Goal: Use online tool/utility

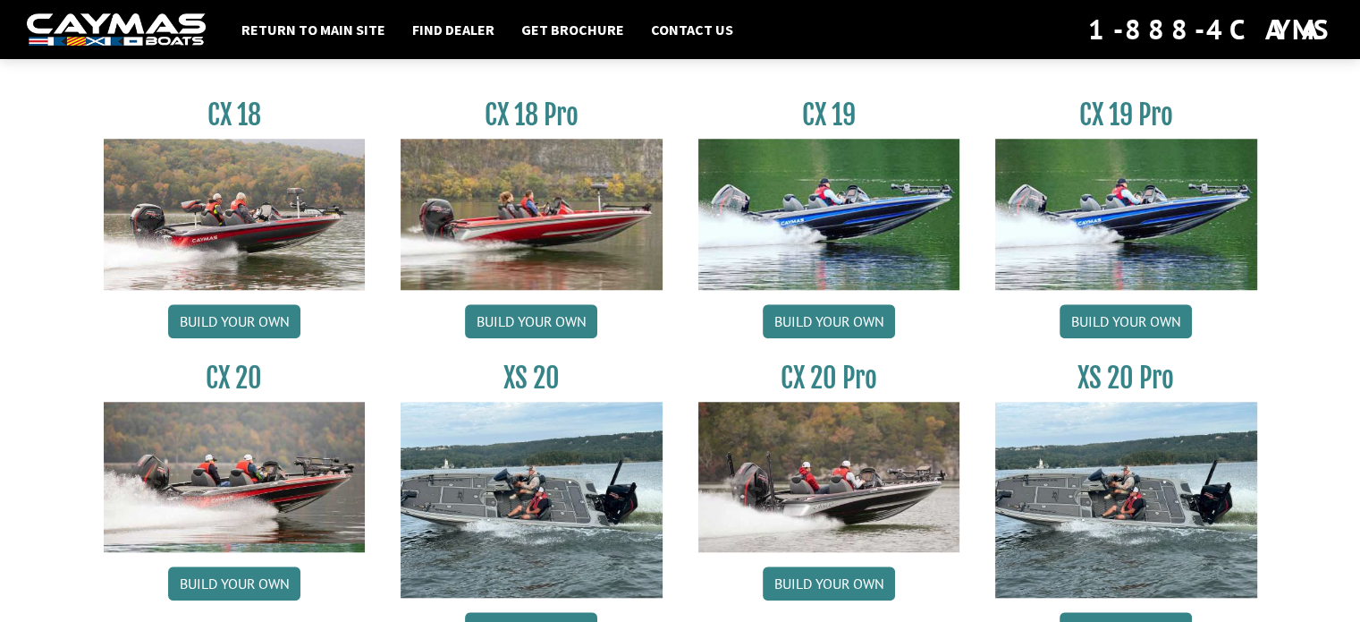
scroll to position [1610, 0]
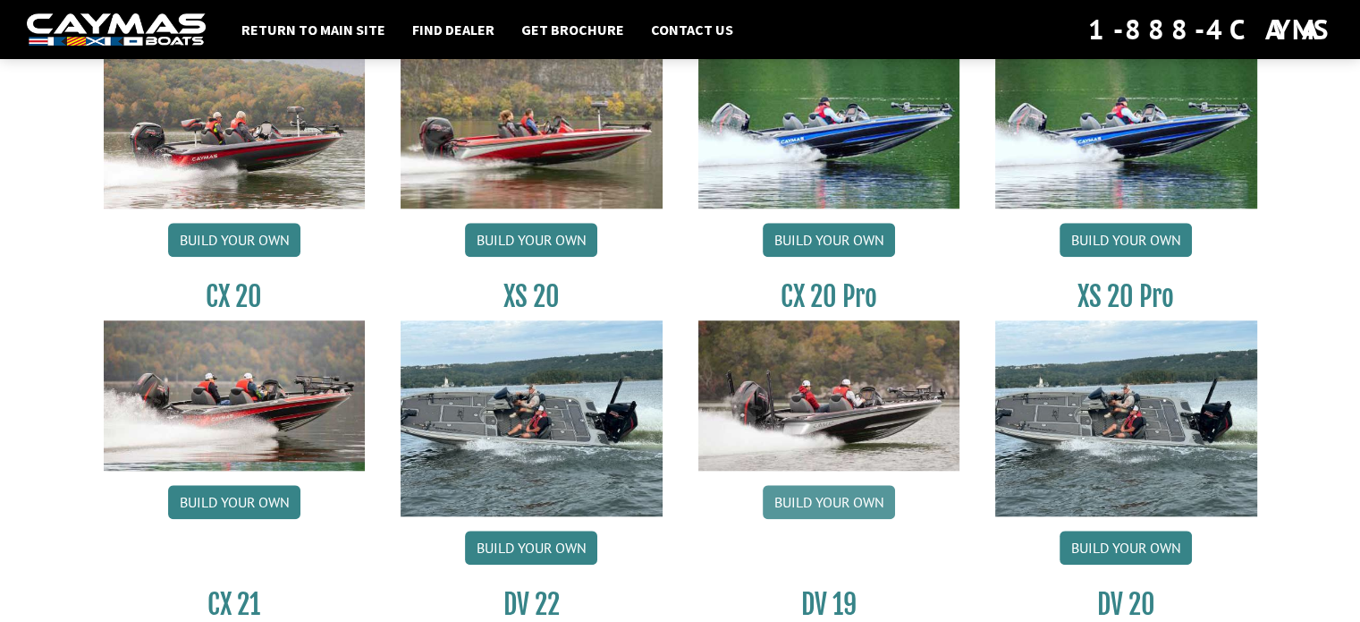
click at [833, 503] on link "Build your own" at bounding box center [829, 502] width 132 height 34
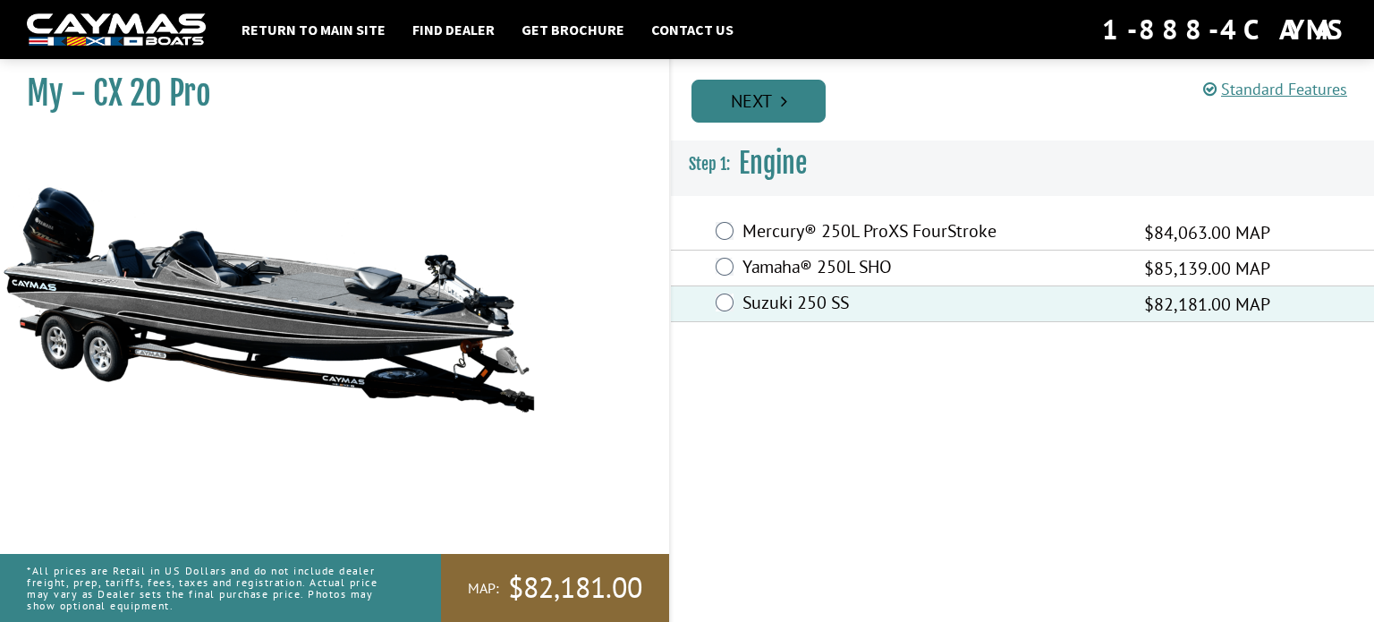
click at [755, 88] on link "Next" at bounding box center [758, 101] width 134 height 43
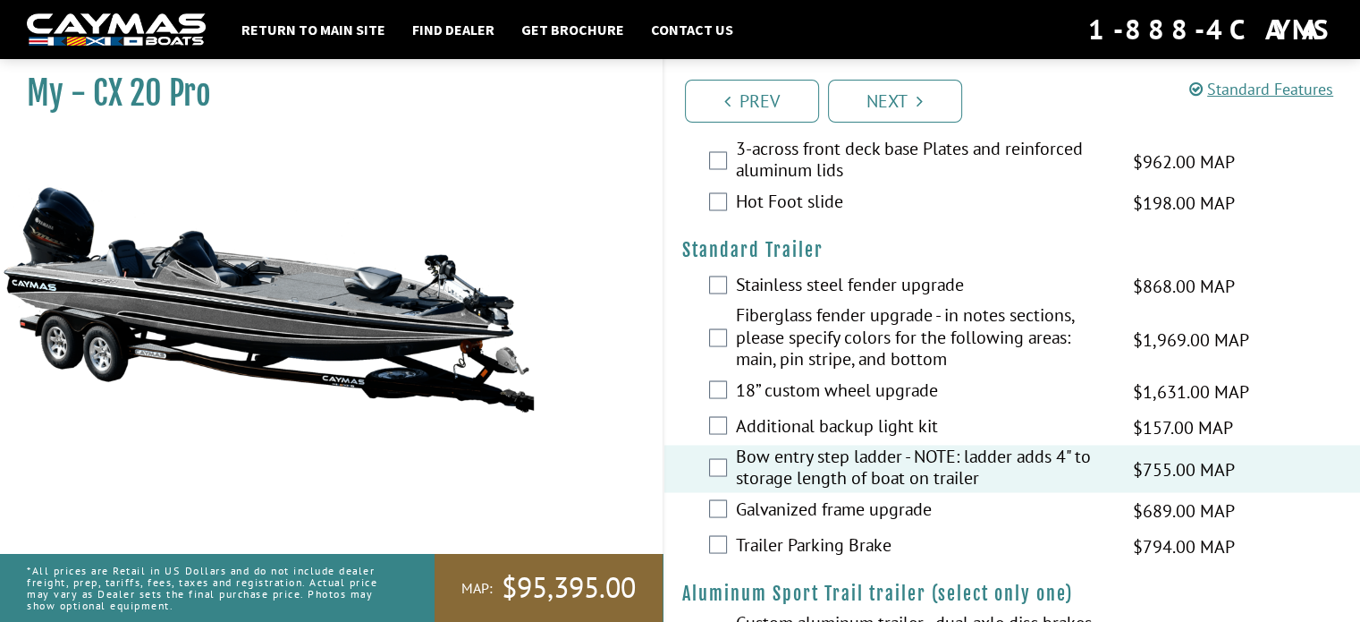
scroll to position [3166, 0]
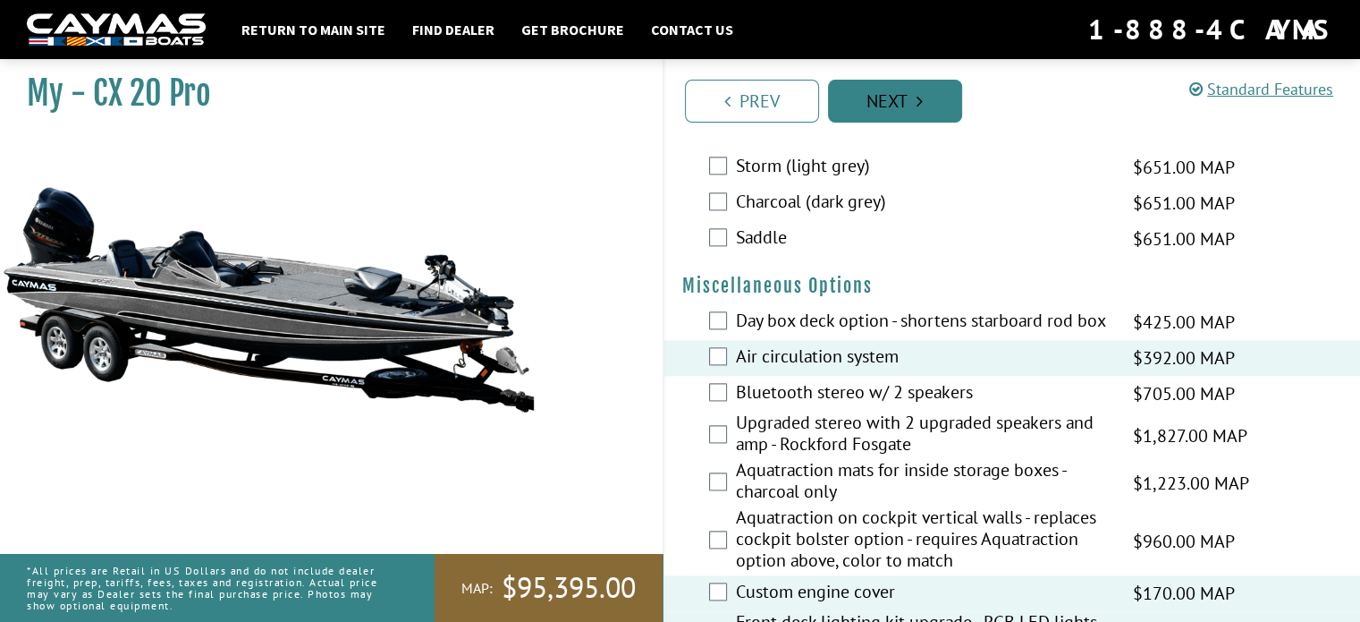
click at [906, 96] on link "Next" at bounding box center [895, 101] width 134 height 43
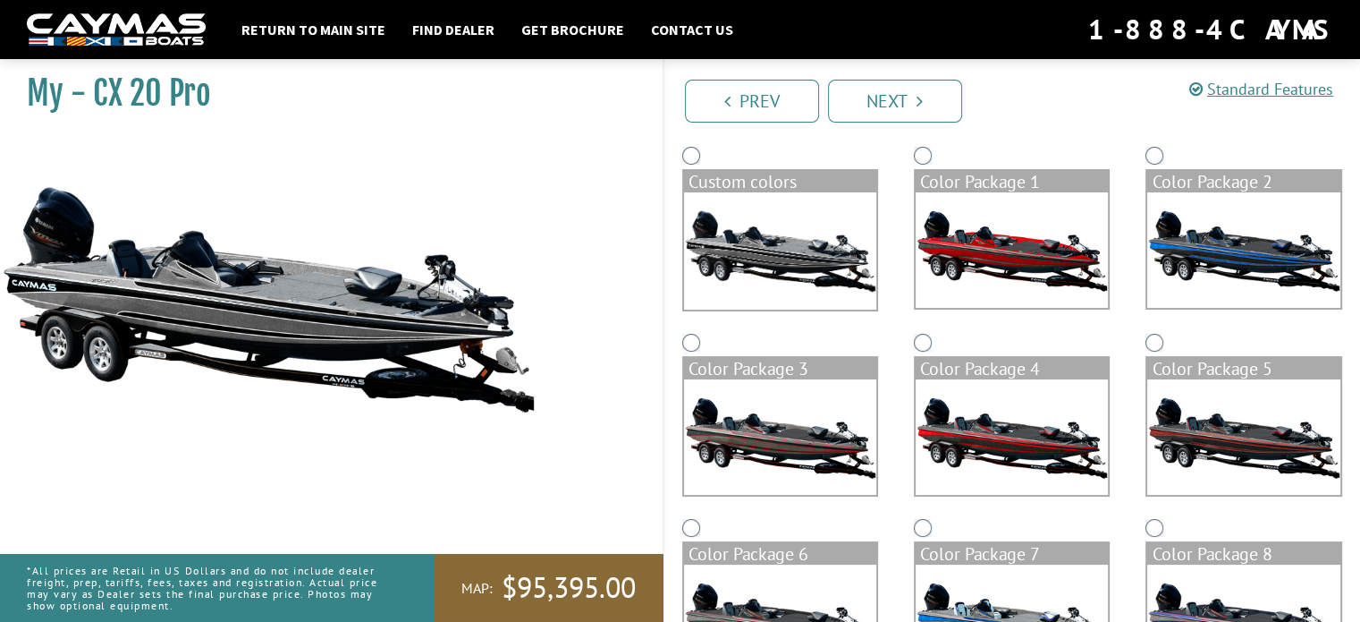
scroll to position [179, 0]
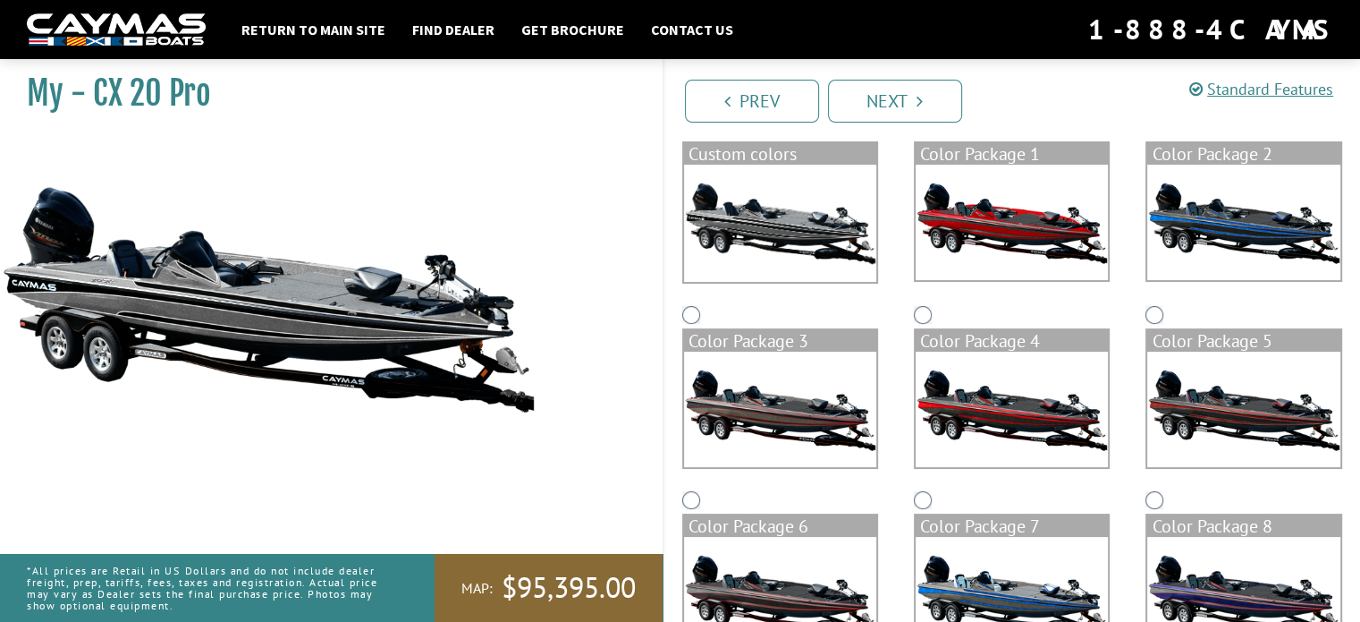
click at [1273, 207] on img at bounding box center [1243, 222] width 192 height 115
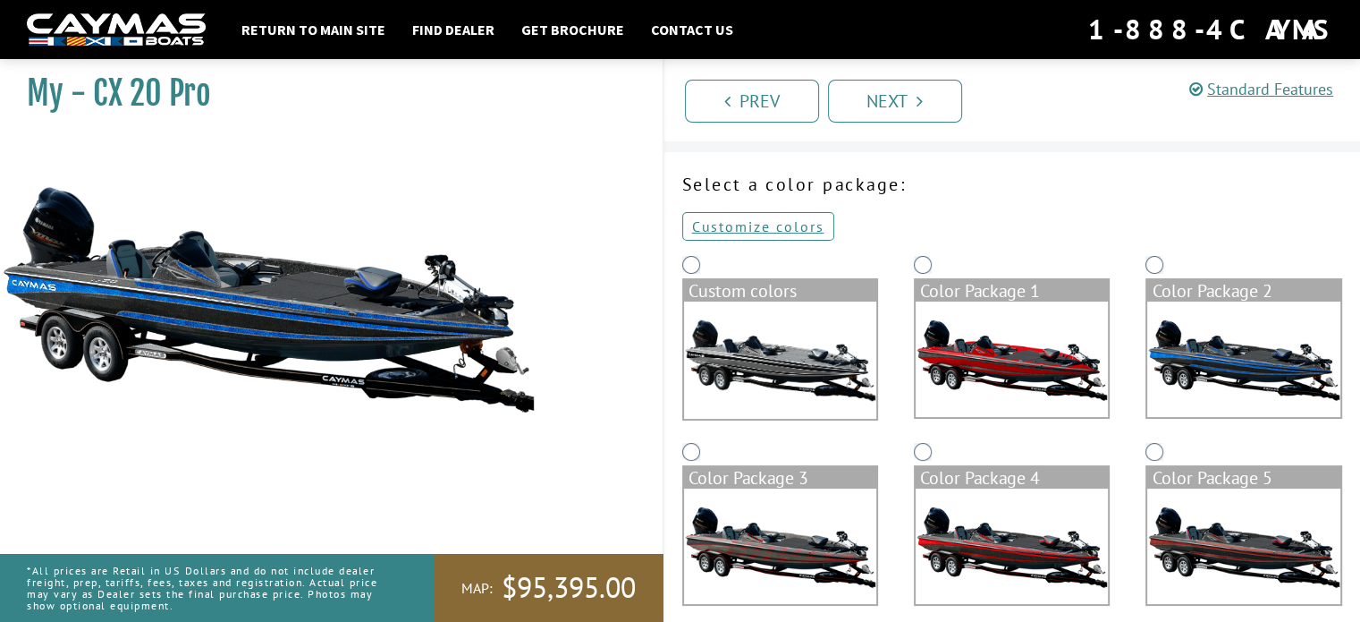
scroll to position [0, 0]
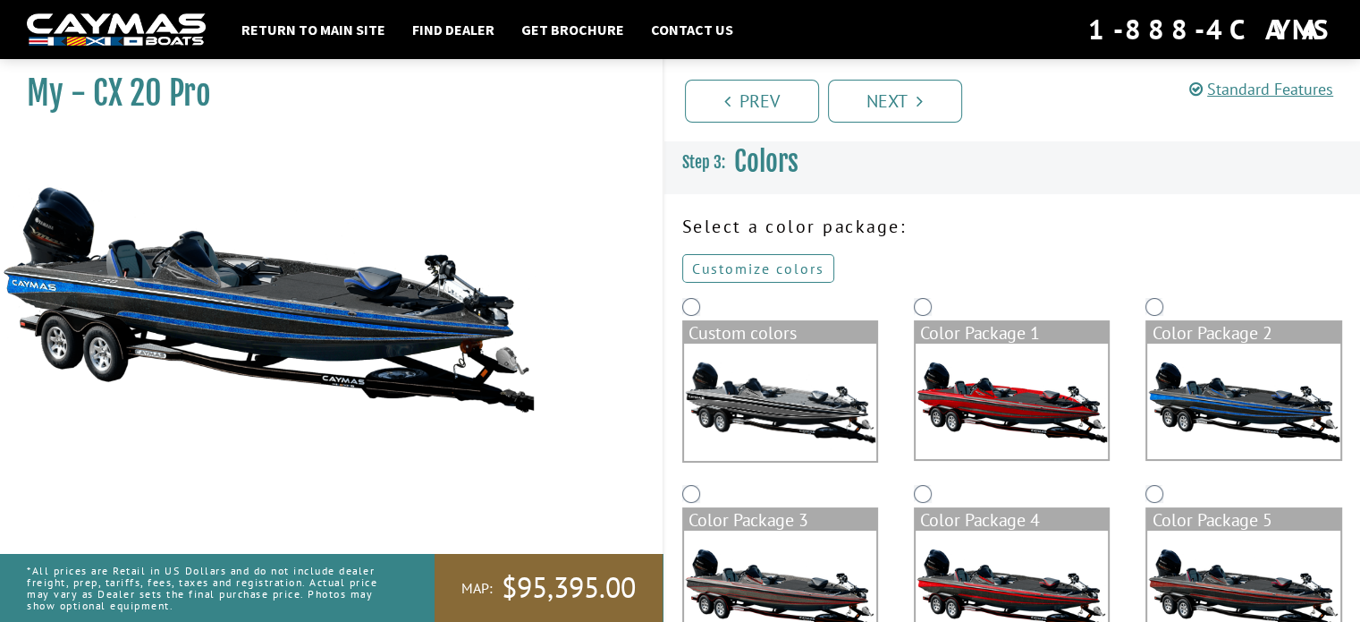
click at [755, 264] on link "Customize colors" at bounding box center [758, 268] width 152 height 29
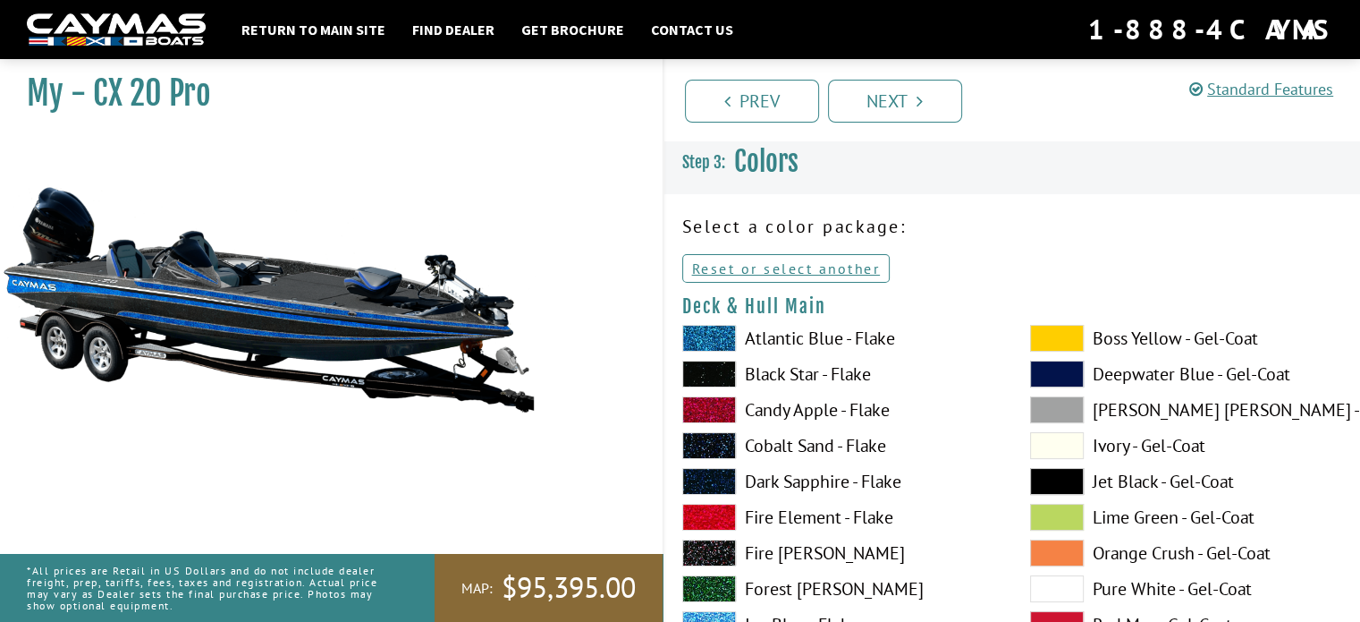
click at [1065, 339] on span at bounding box center [1057, 338] width 54 height 27
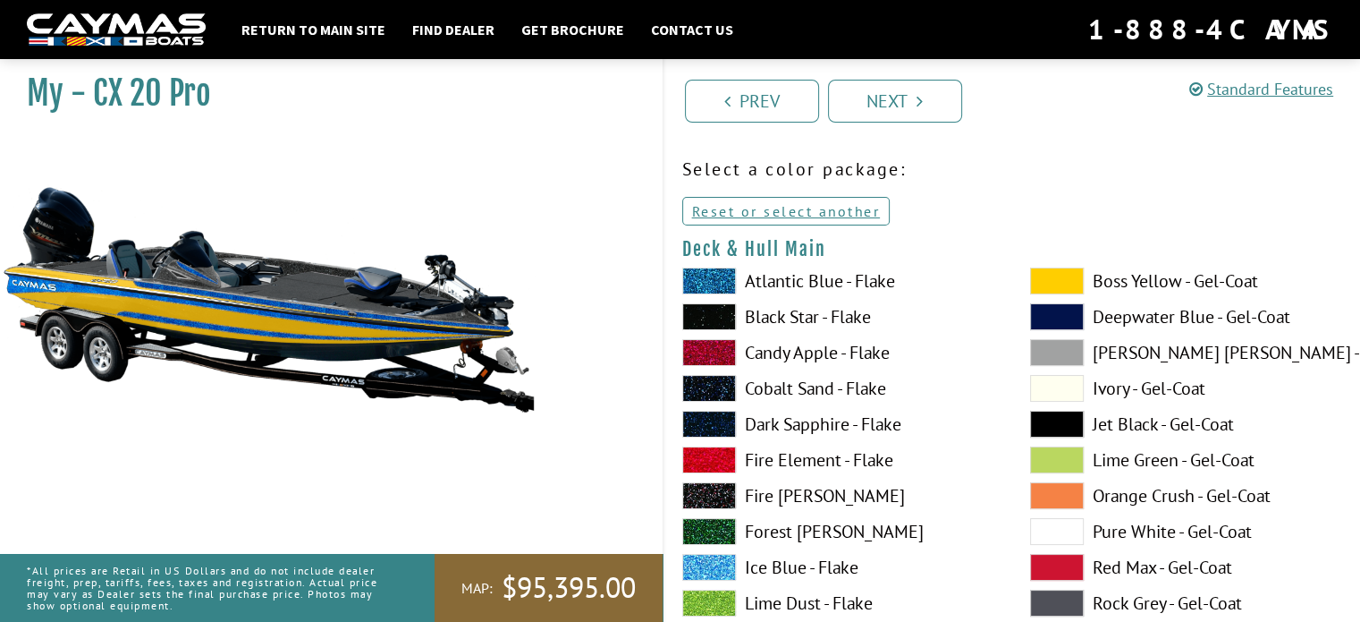
scroll to position [89, 0]
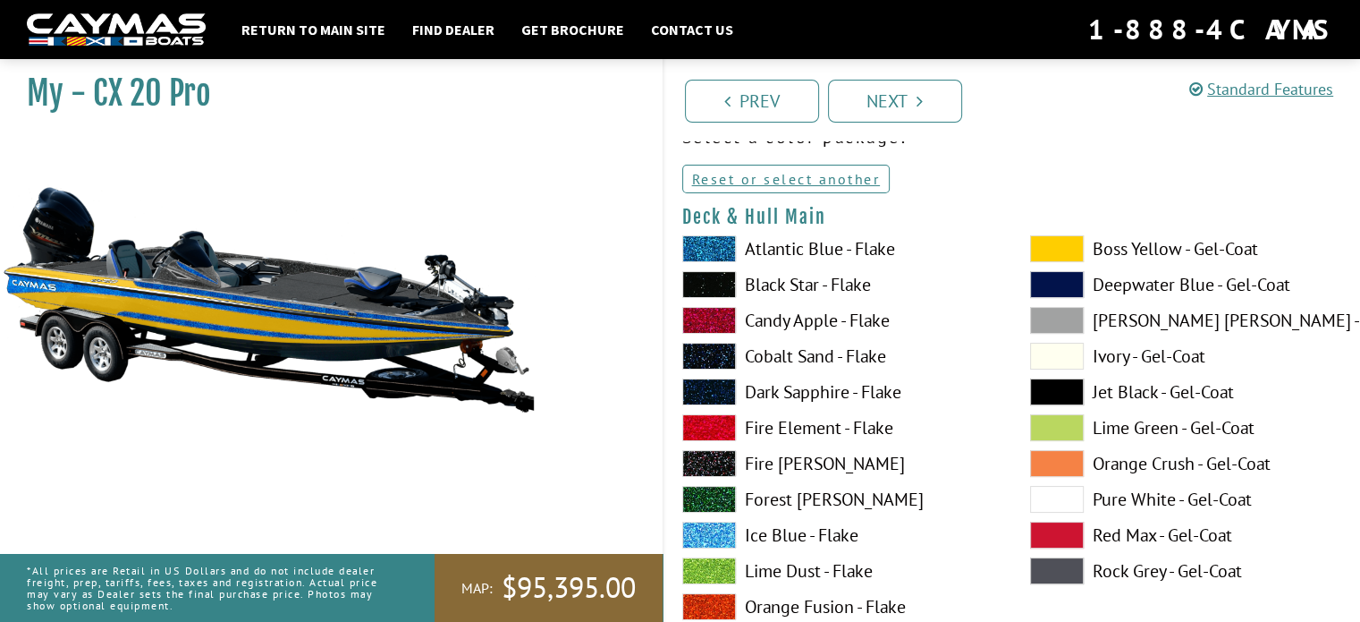
click at [1068, 284] on span at bounding box center [1057, 284] width 54 height 27
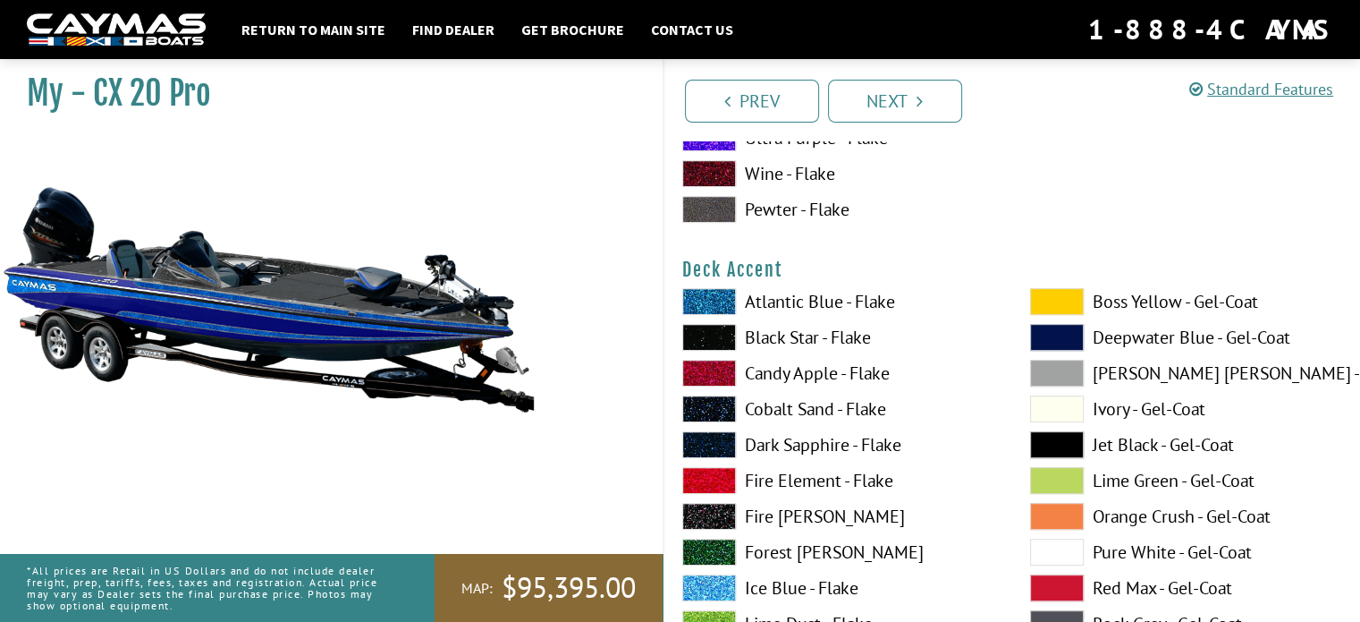
scroll to position [805, 0]
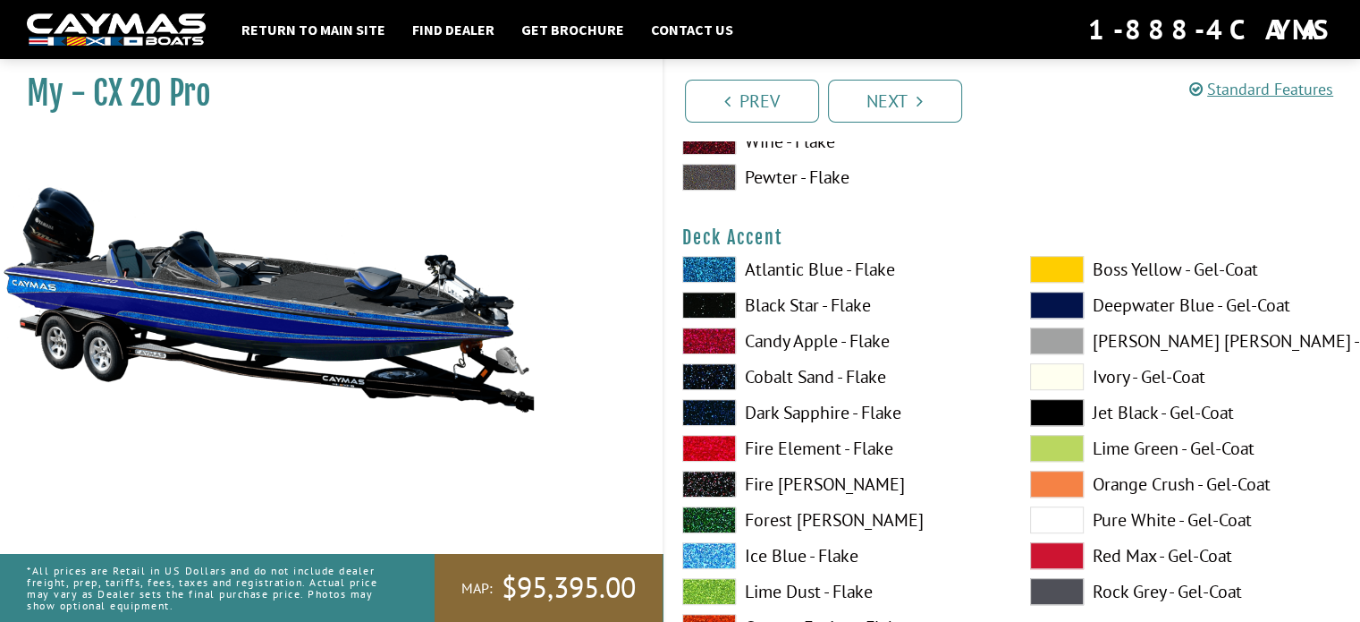
click at [1053, 267] on span at bounding box center [1057, 269] width 54 height 27
click at [1053, 299] on span at bounding box center [1057, 305] width 54 height 27
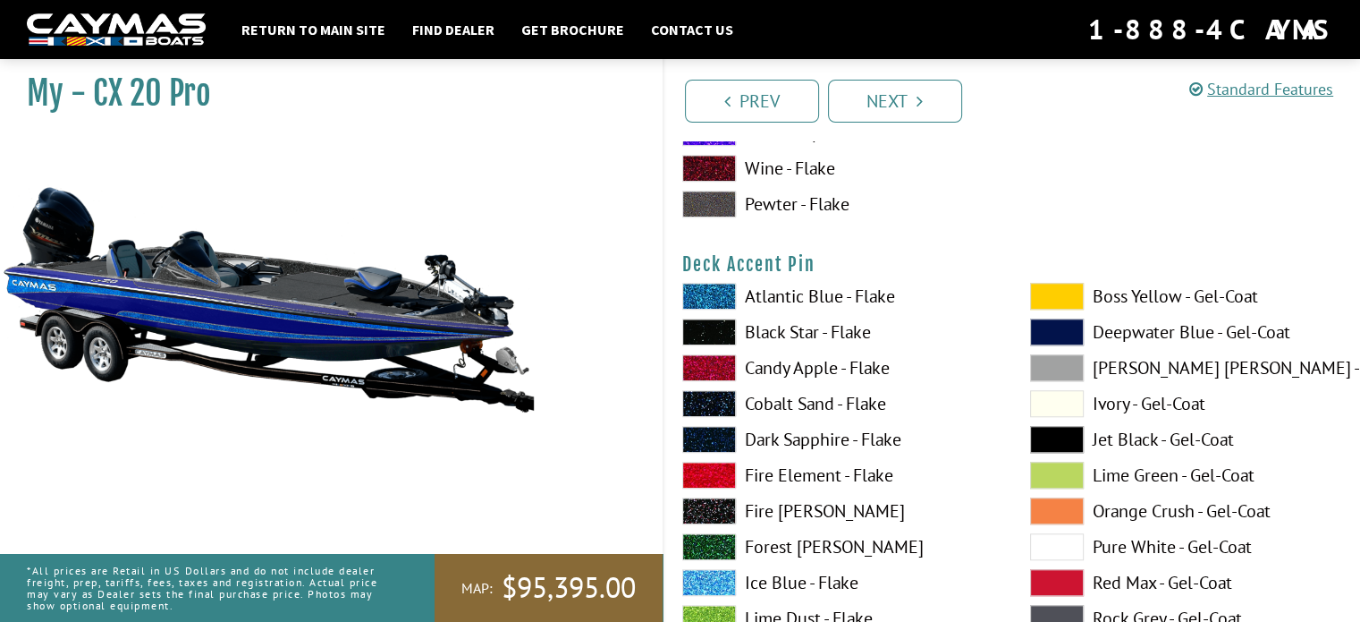
scroll to position [1520, 0]
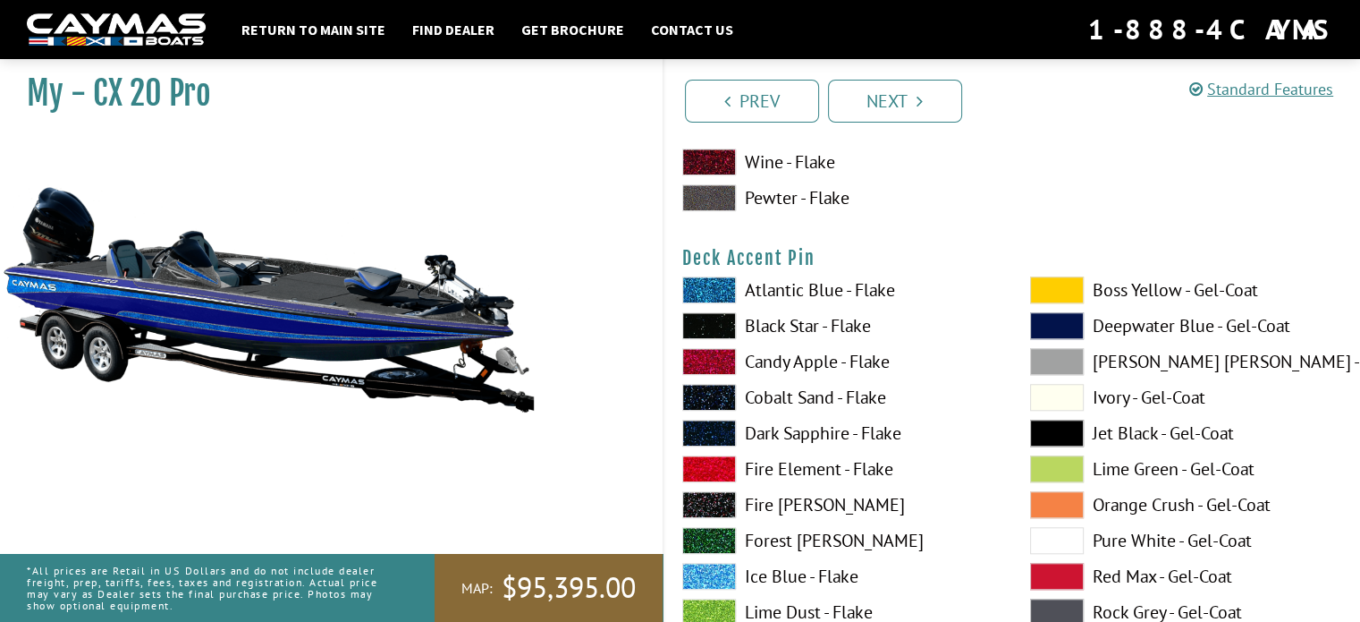
click at [1059, 287] on span at bounding box center [1057, 289] width 54 height 27
click at [1060, 360] on span at bounding box center [1057, 361] width 54 height 27
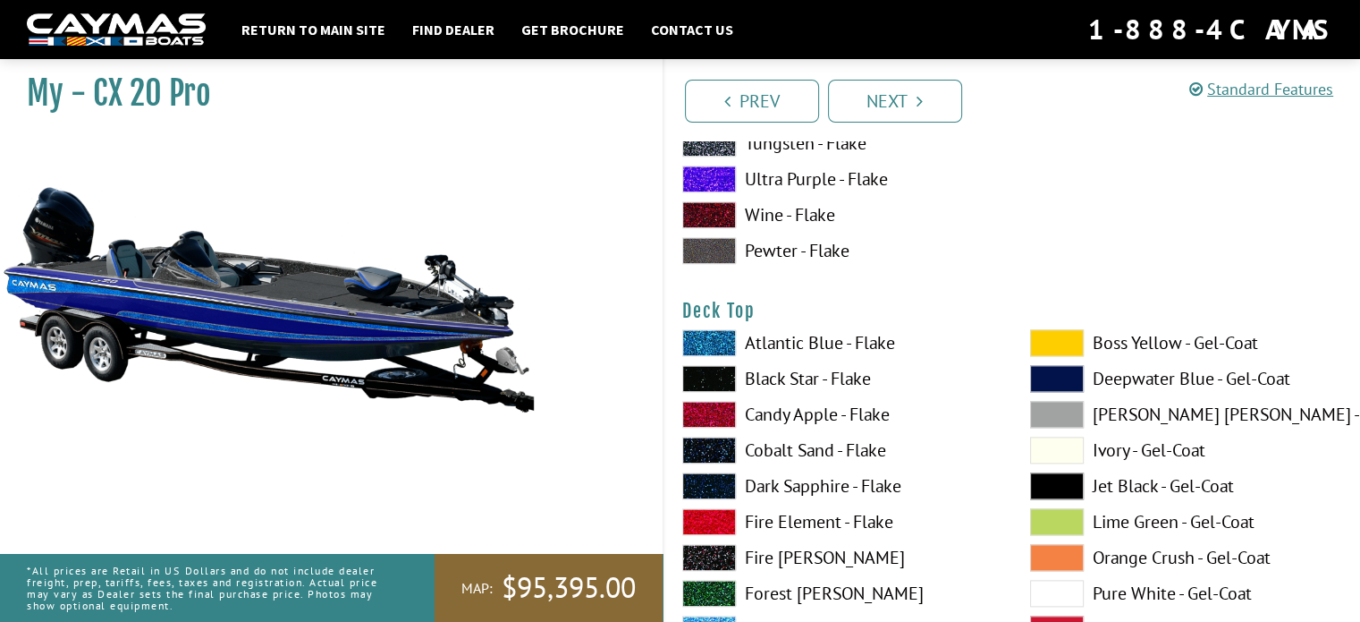
scroll to position [2236, 0]
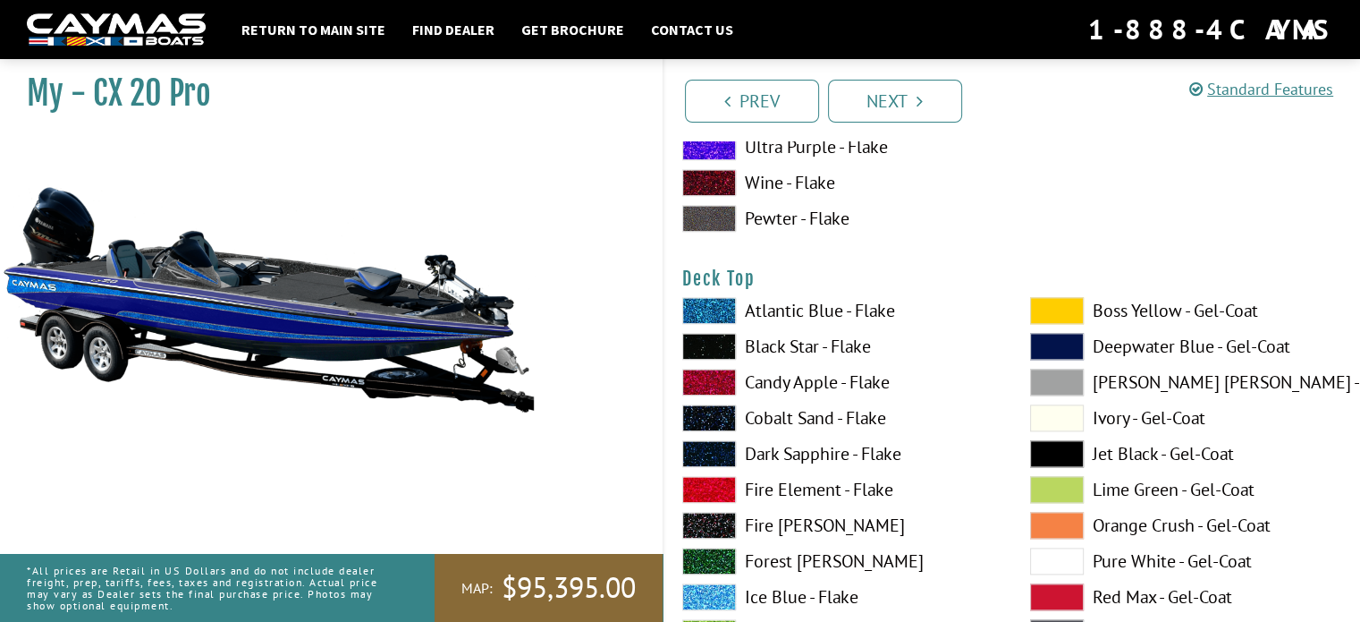
click at [1044, 309] on span at bounding box center [1057, 310] width 54 height 27
click at [1070, 342] on span at bounding box center [1057, 346] width 54 height 27
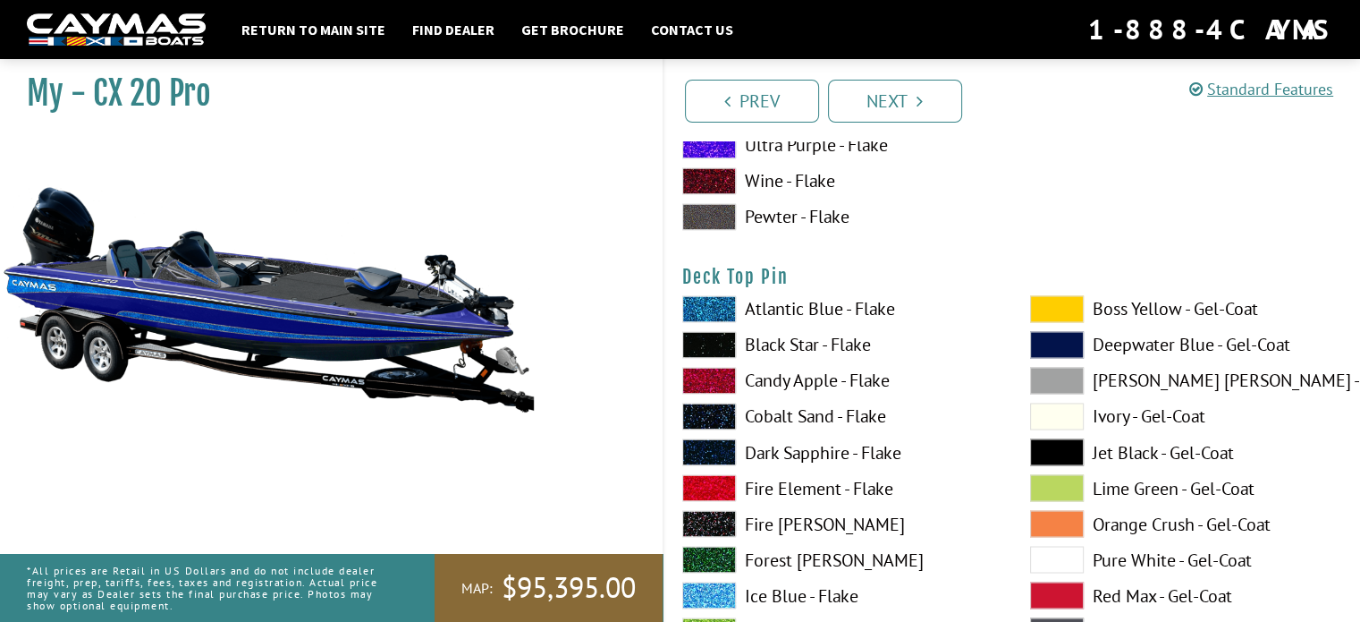
scroll to position [3040, 0]
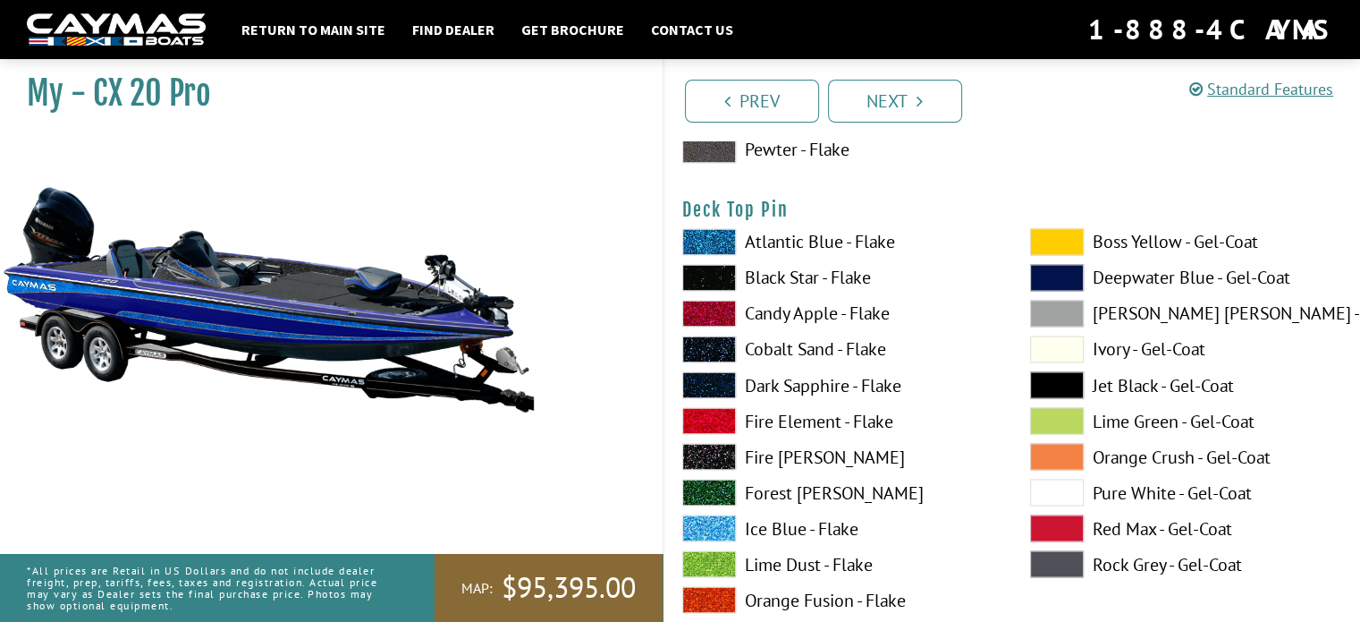
click at [1057, 236] on span at bounding box center [1057, 241] width 54 height 27
click at [1062, 239] on span at bounding box center [1057, 241] width 54 height 27
click at [1050, 307] on span at bounding box center [1057, 313] width 54 height 27
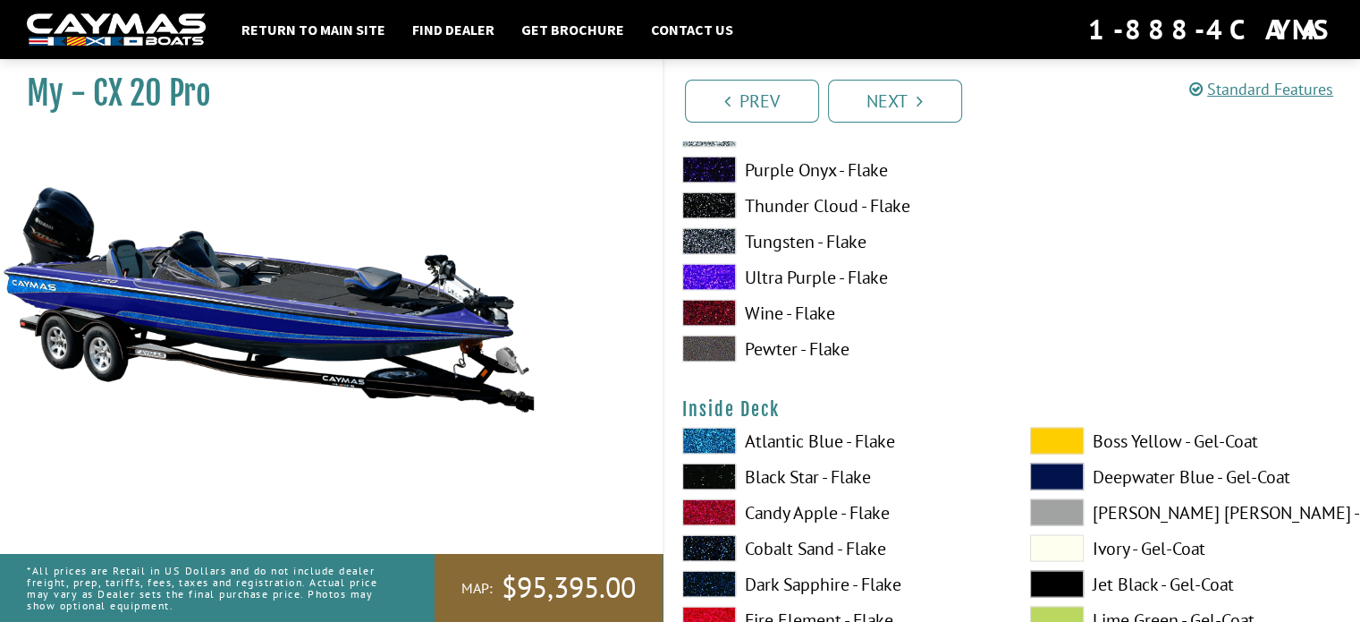
scroll to position [3666, 0]
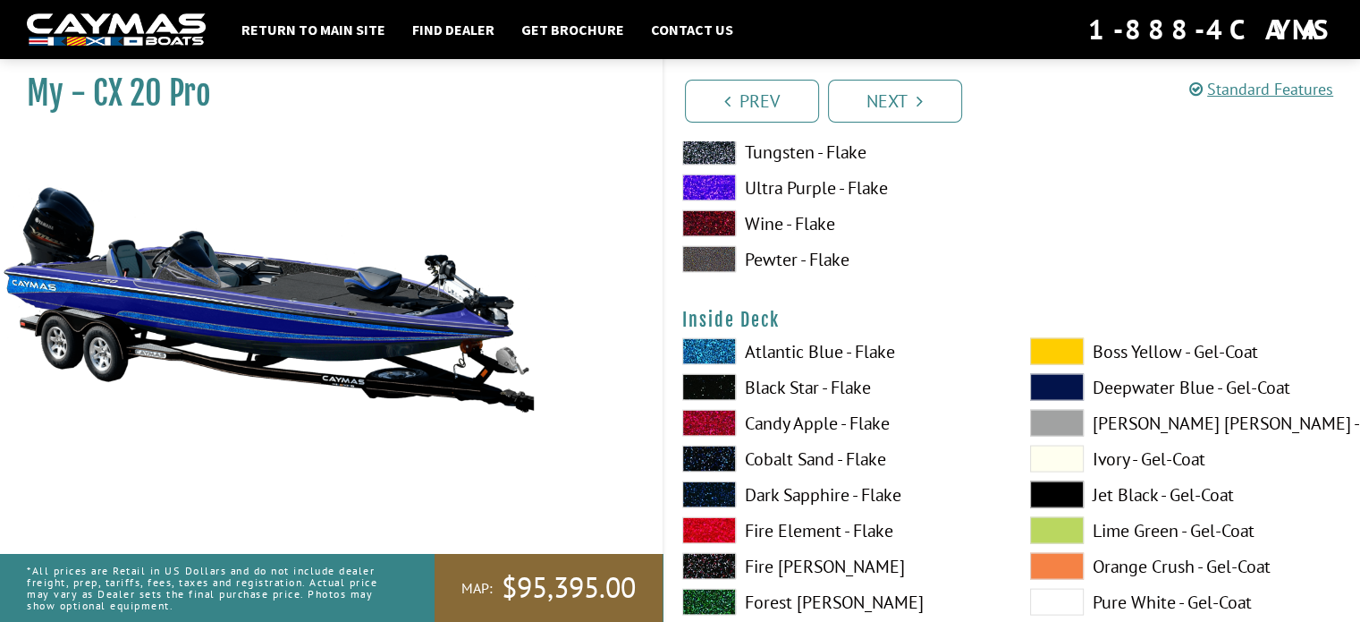
click at [1049, 345] on span at bounding box center [1057, 351] width 54 height 27
click at [1065, 389] on span at bounding box center [1057, 387] width 54 height 27
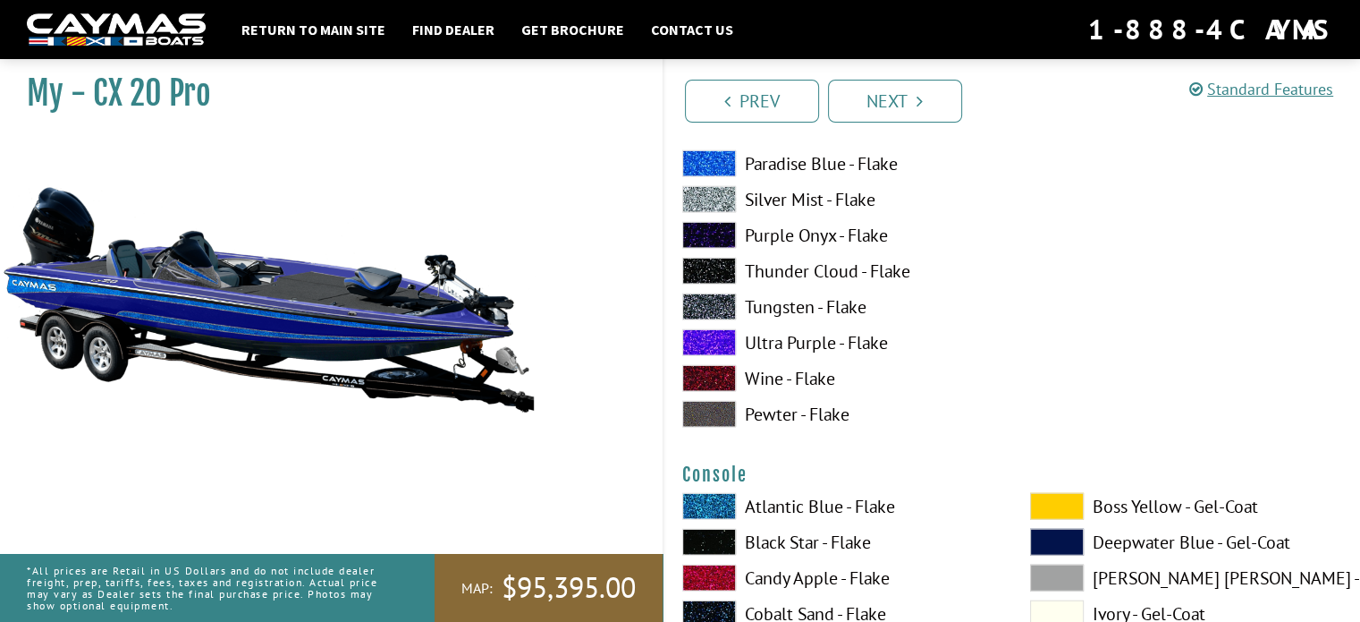
scroll to position [4382, 0]
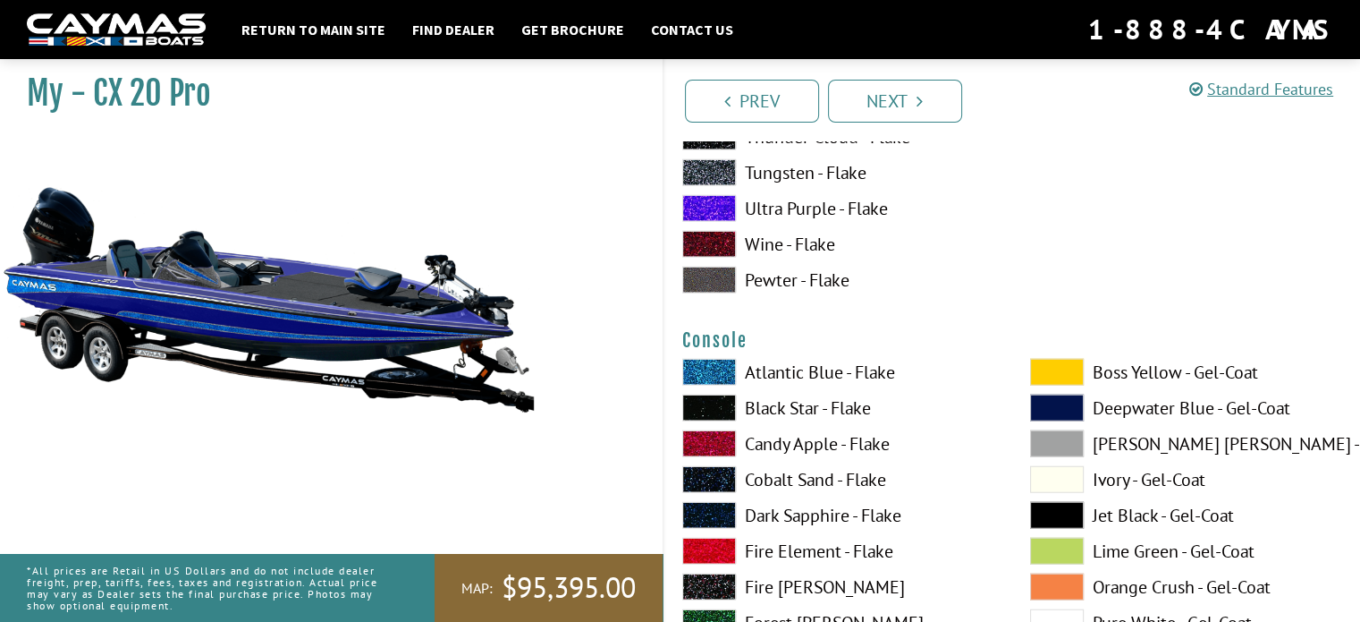
click at [1047, 370] on span at bounding box center [1057, 372] width 54 height 27
click at [1059, 443] on span at bounding box center [1057, 443] width 54 height 27
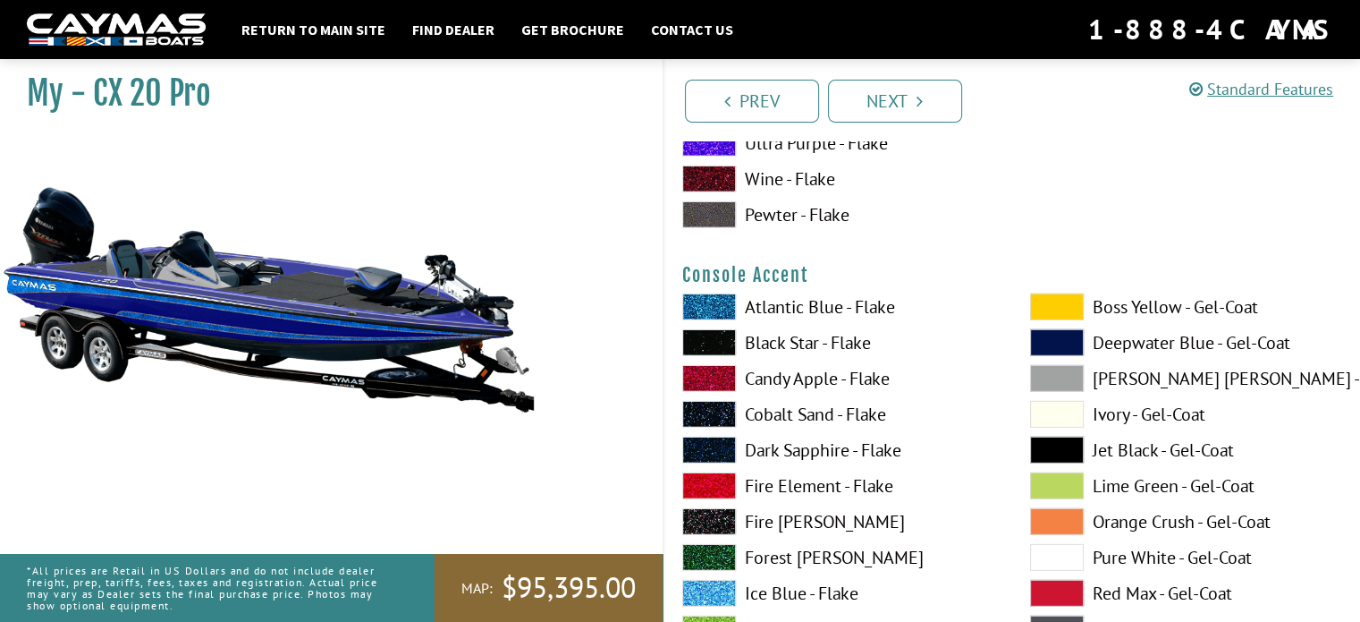
scroll to position [5187, 0]
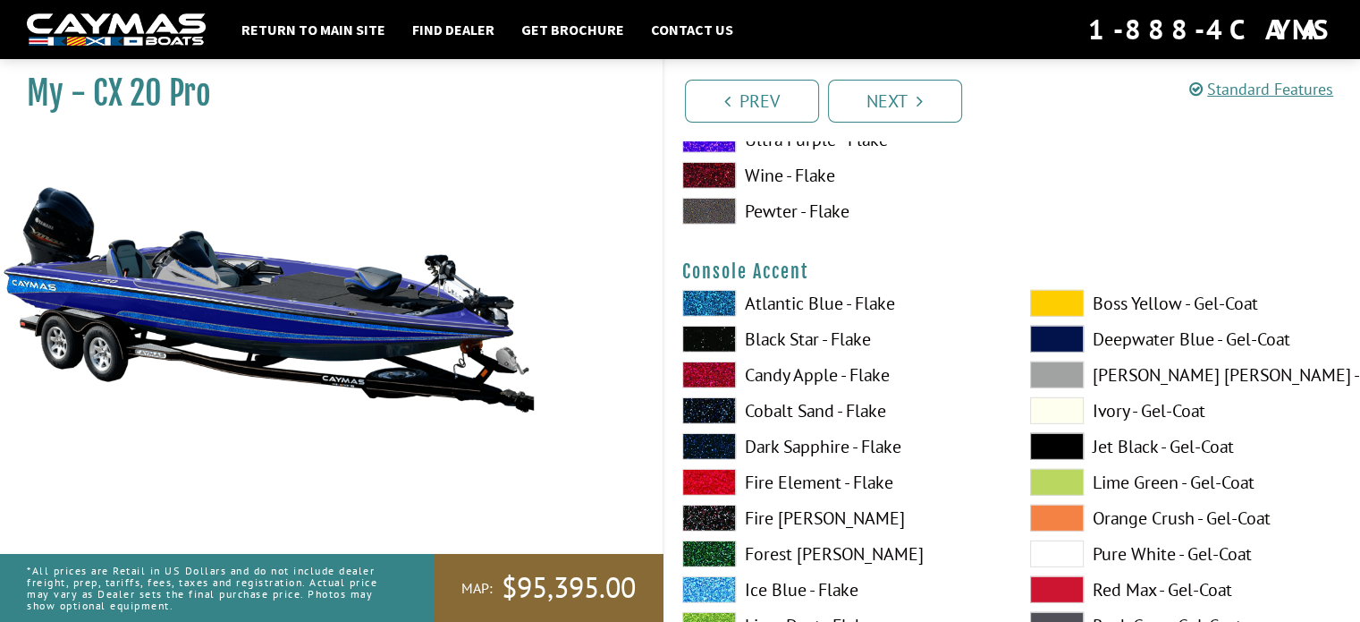
click at [1059, 295] on span at bounding box center [1057, 303] width 54 height 27
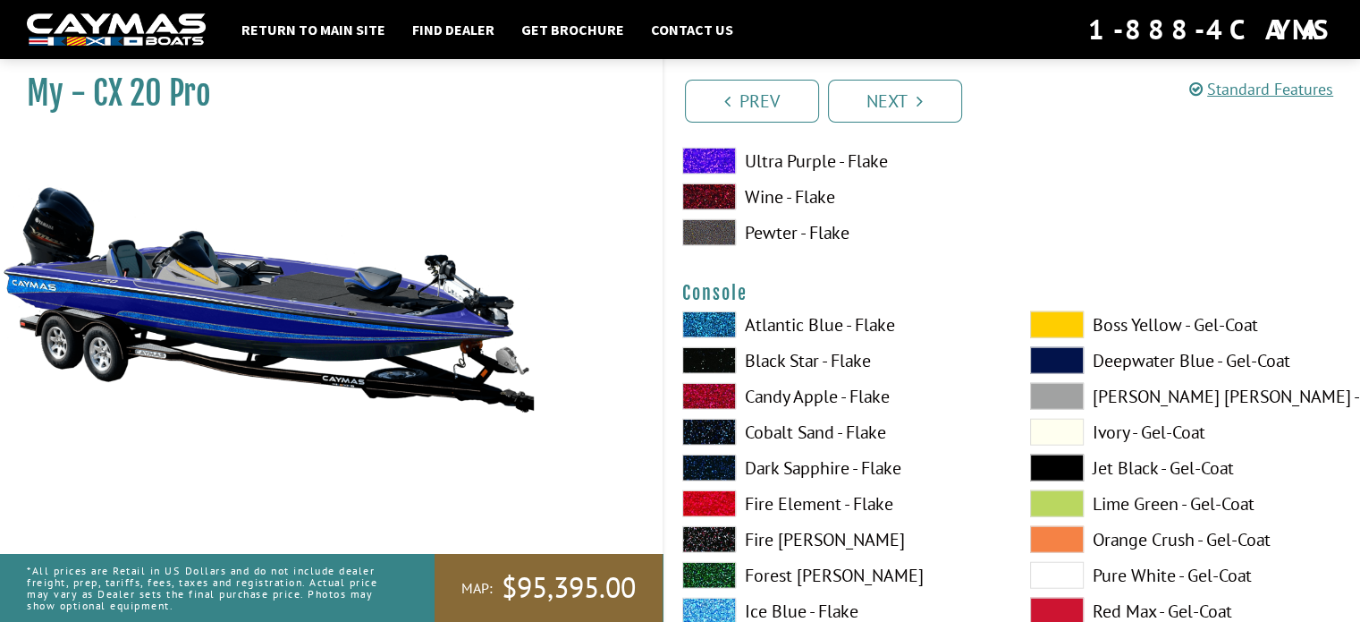
scroll to position [4471, 0]
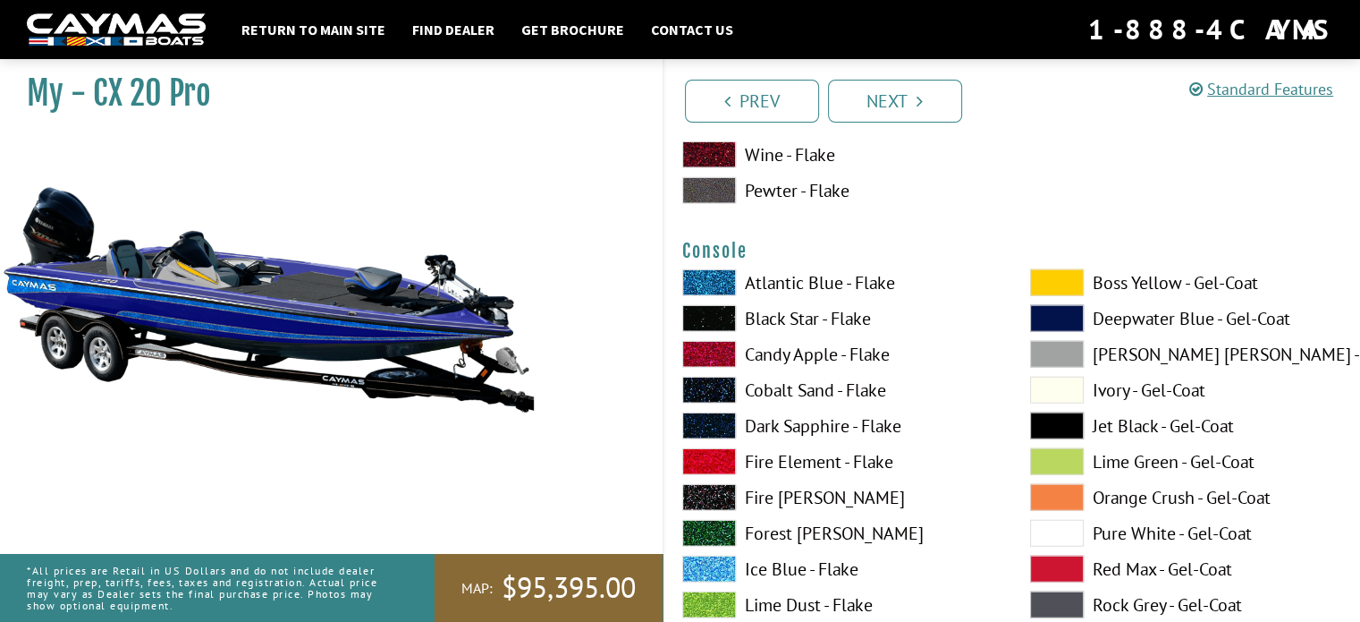
click at [1062, 316] on span at bounding box center [1057, 318] width 54 height 27
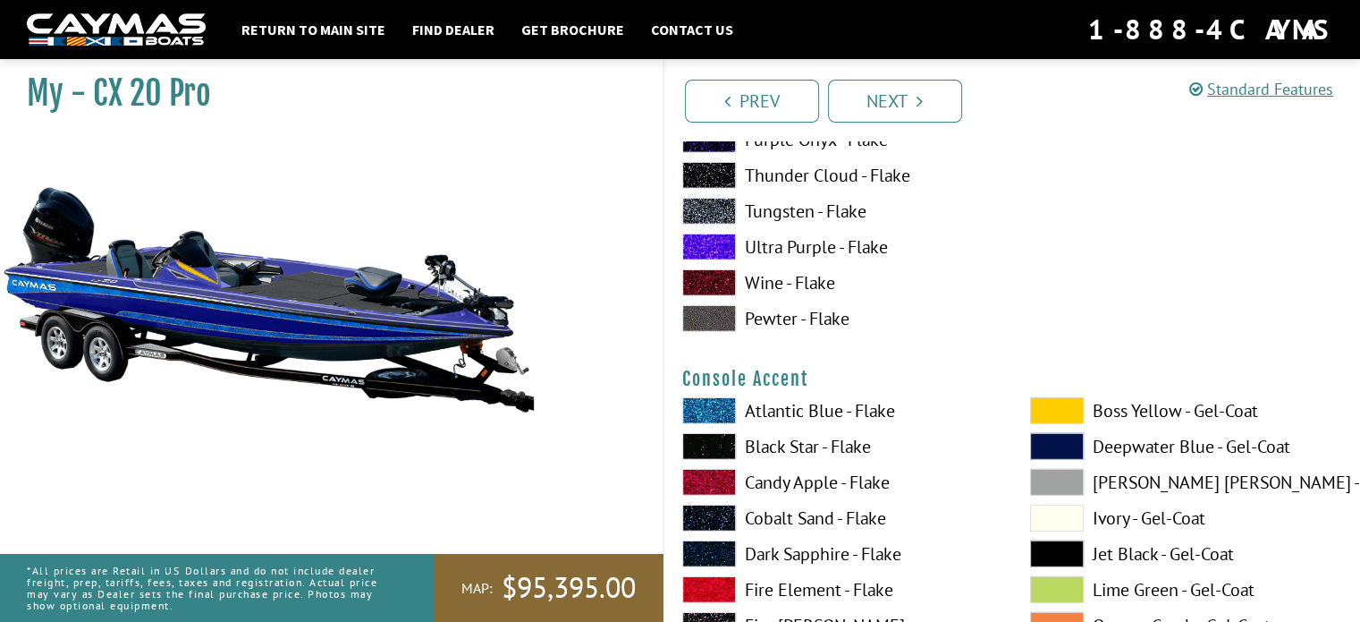
scroll to position [5097, 0]
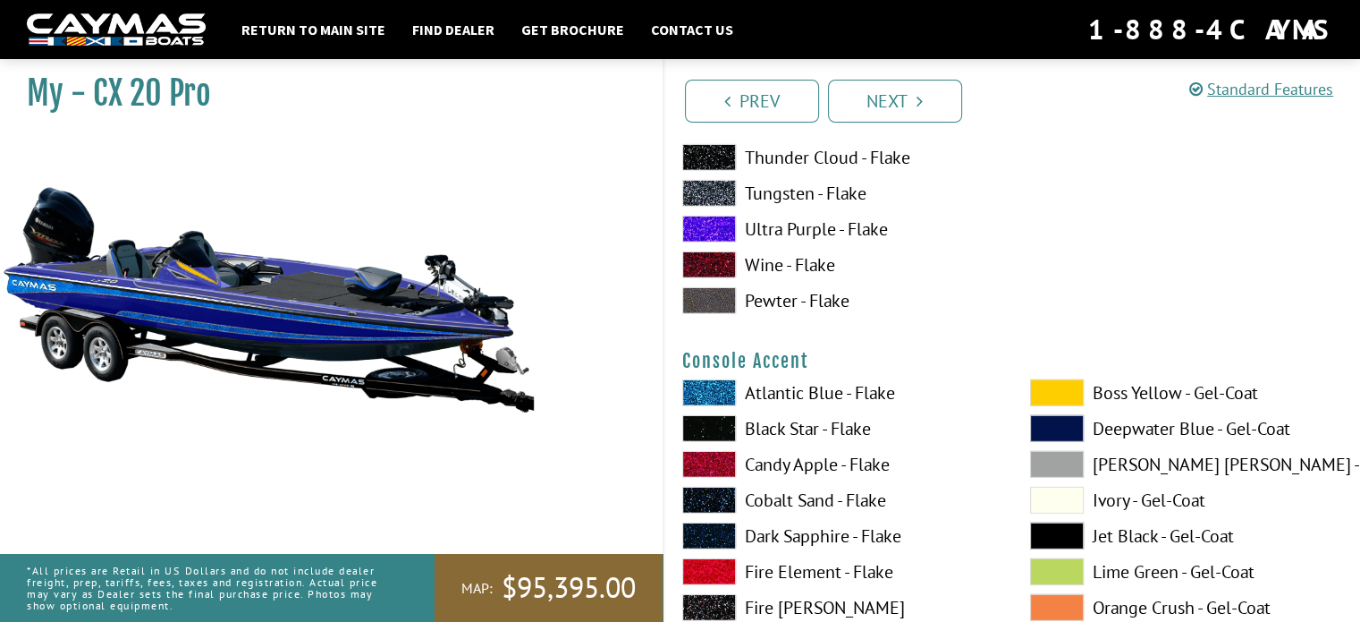
click at [1052, 461] on span at bounding box center [1057, 464] width 54 height 27
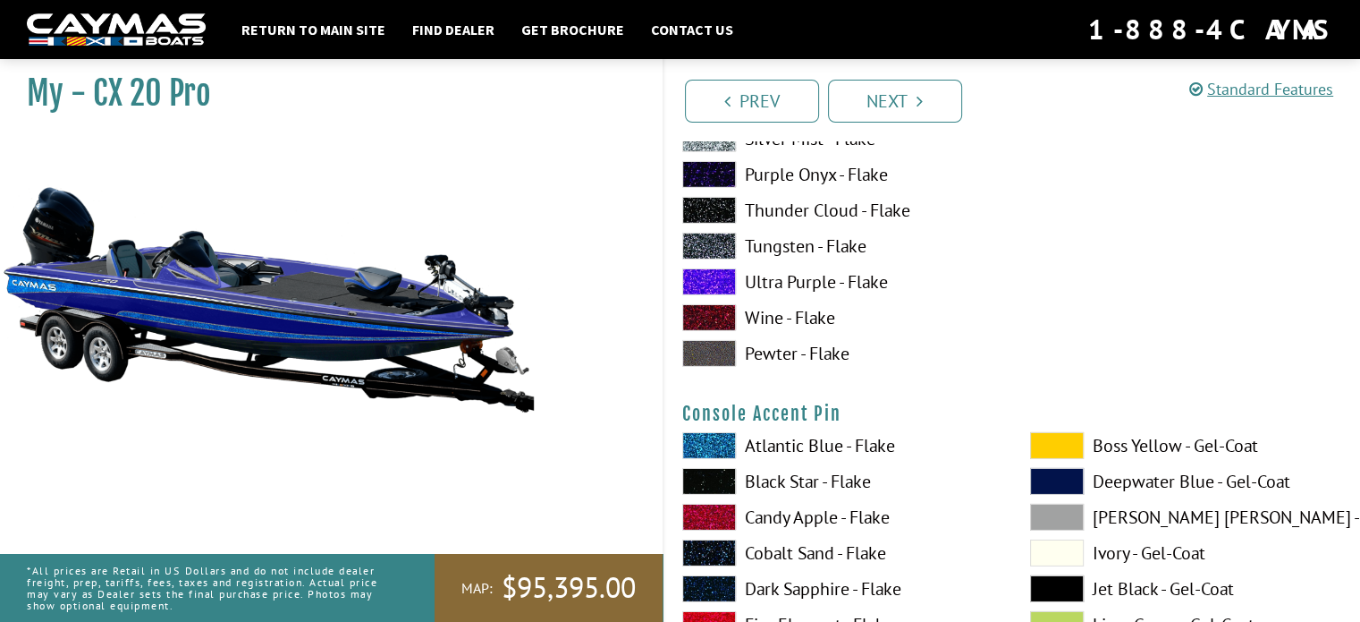
scroll to position [5813, 0]
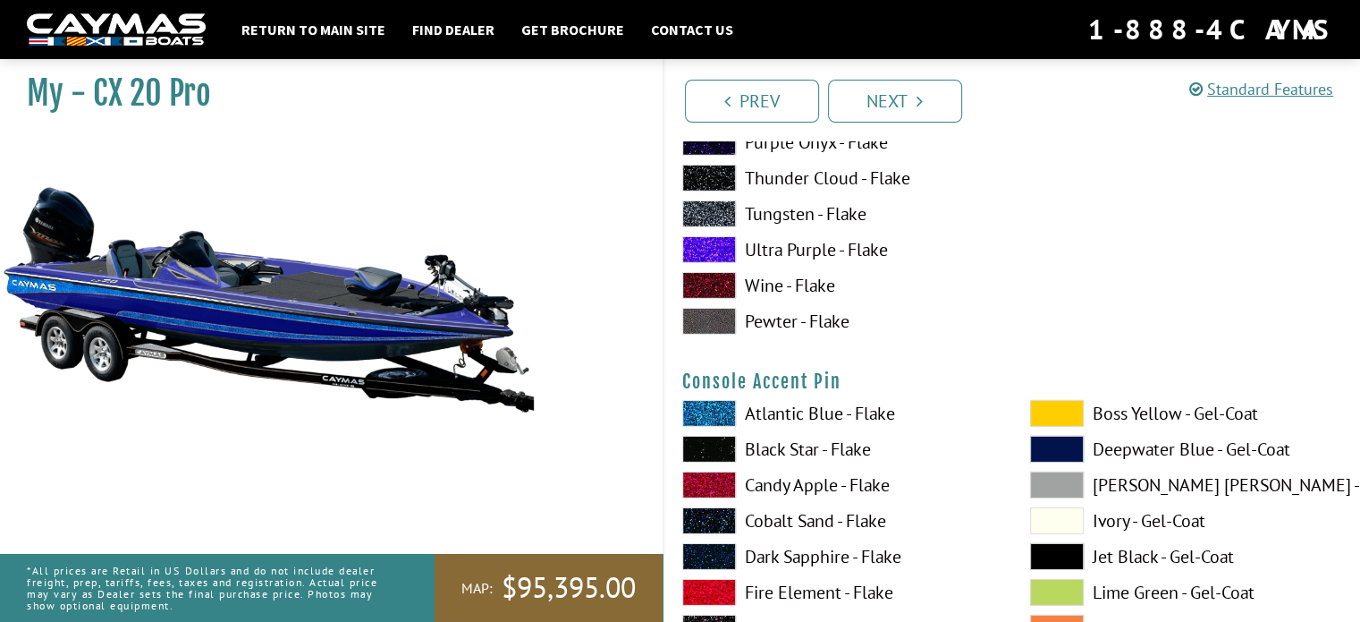
click at [1057, 407] on span at bounding box center [1057, 413] width 54 height 27
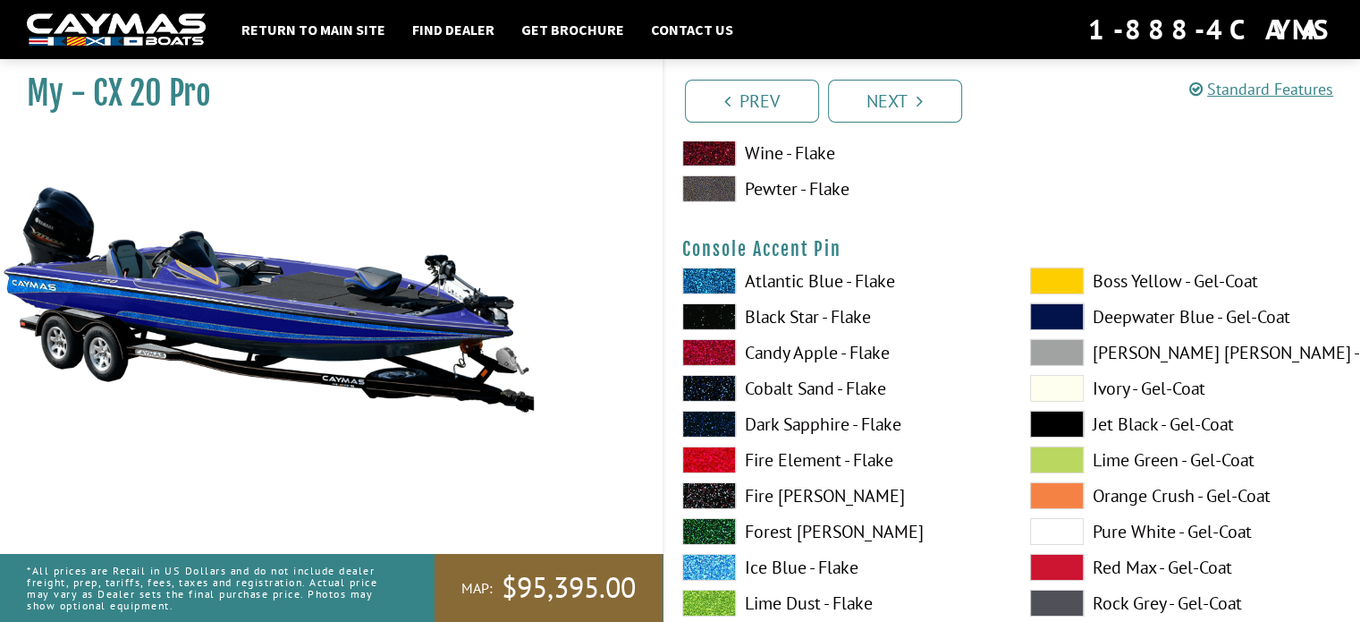
scroll to position [5991, 0]
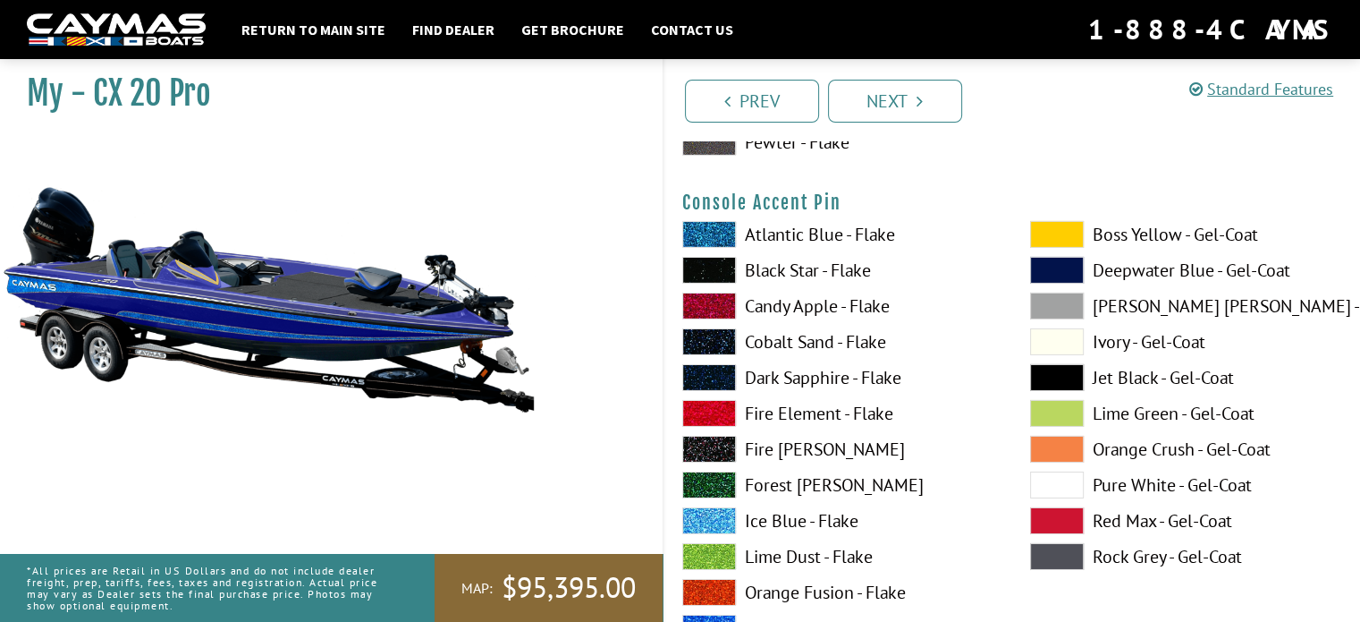
click at [1060, 300] on span at bounding box center [1057, 305] width 54 height 27
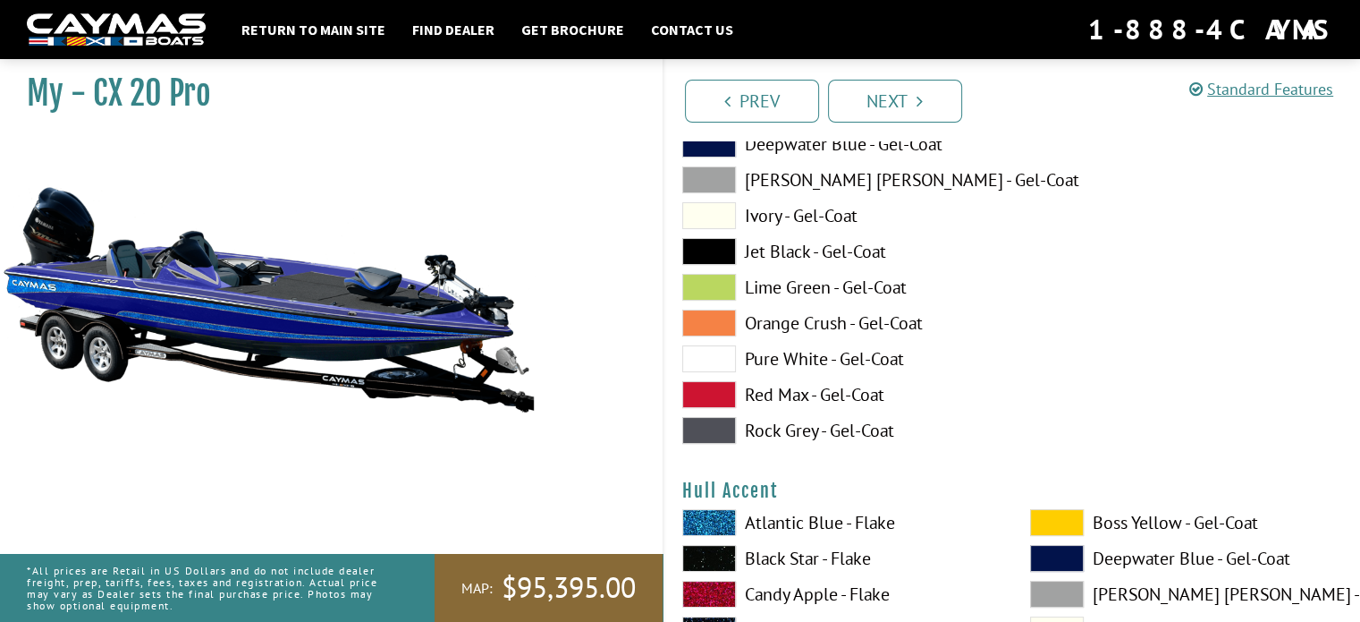
scroll to position [6886, 0]
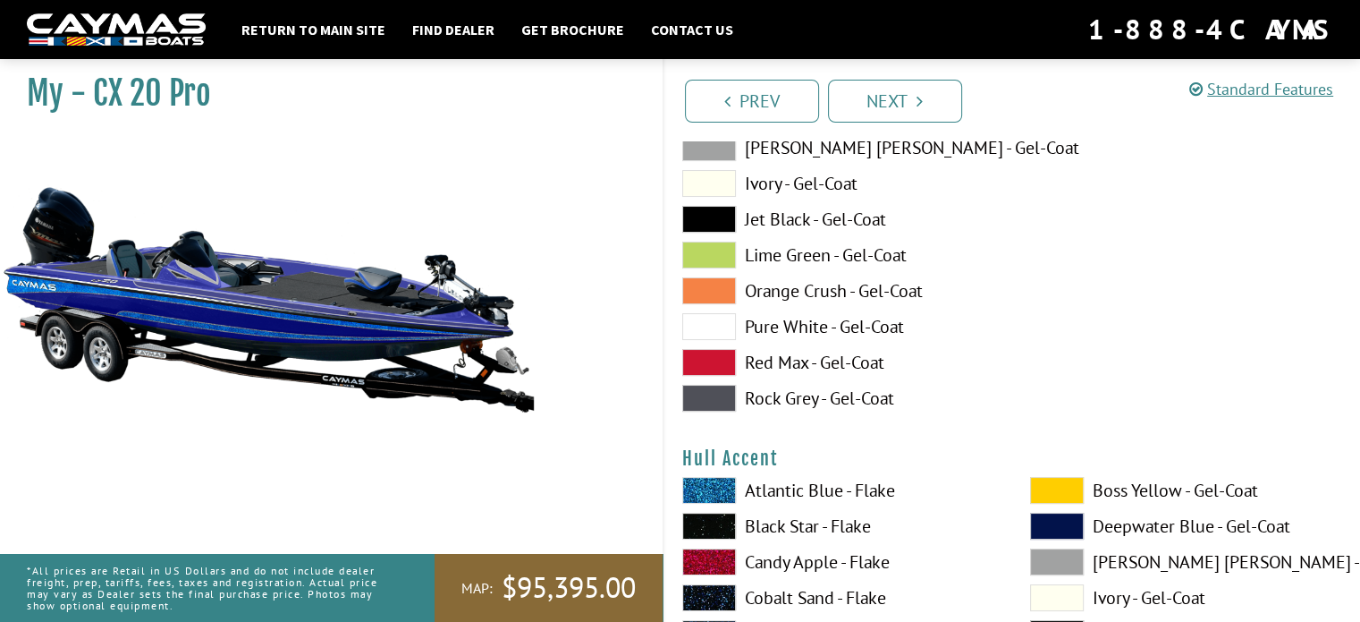
click at [830, 393] on label "Rock Grey - Gel-Coat" at bounding box center [838, 398] width 312 height 27
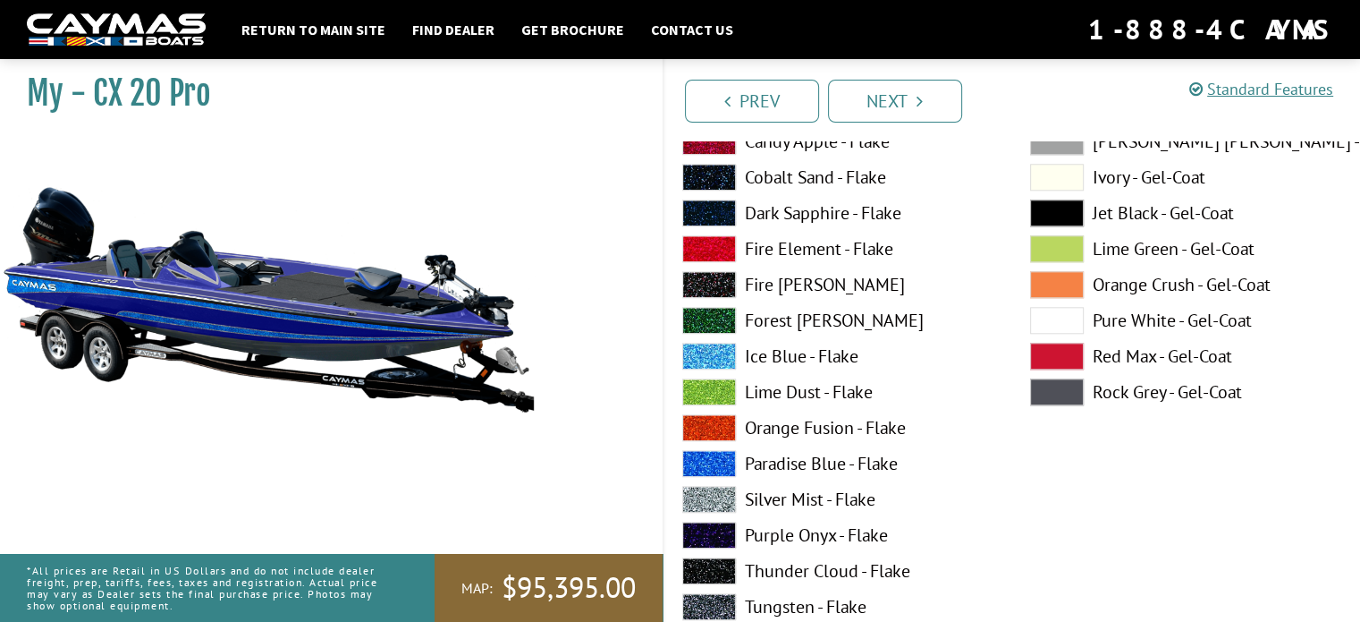
scroll to position [1789, 0]
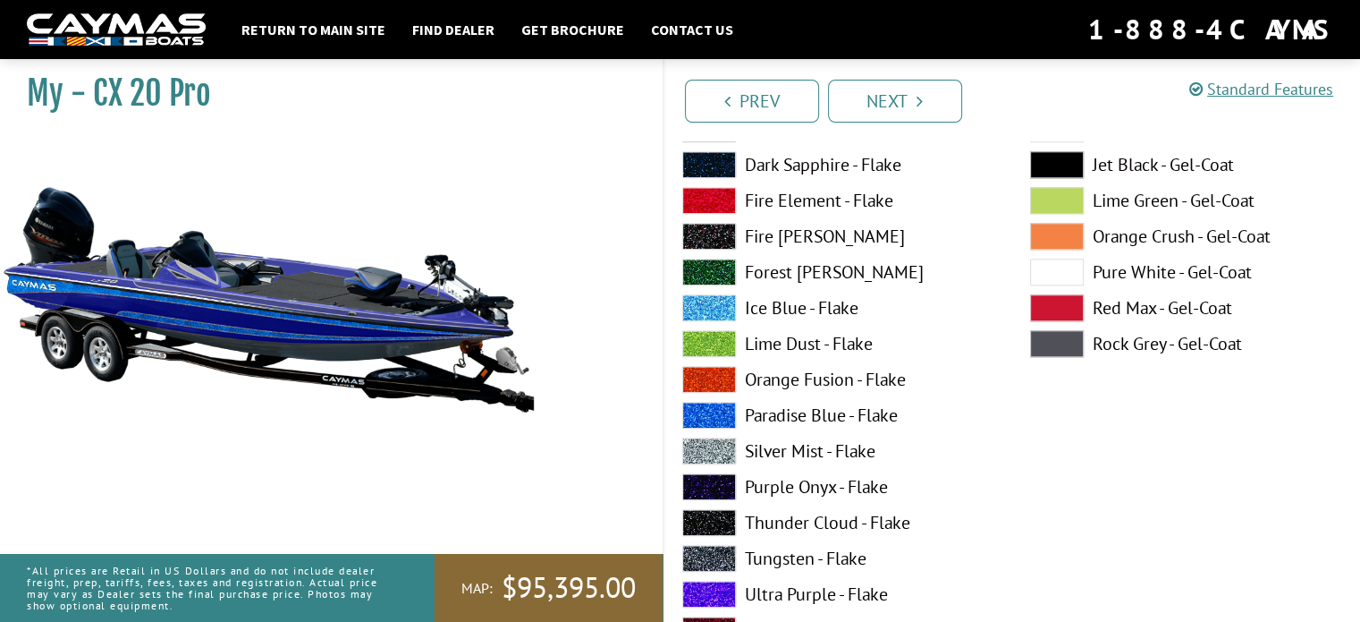
click at [1059, 351] on span at bounding box center [1057, 343] width 54 height 27
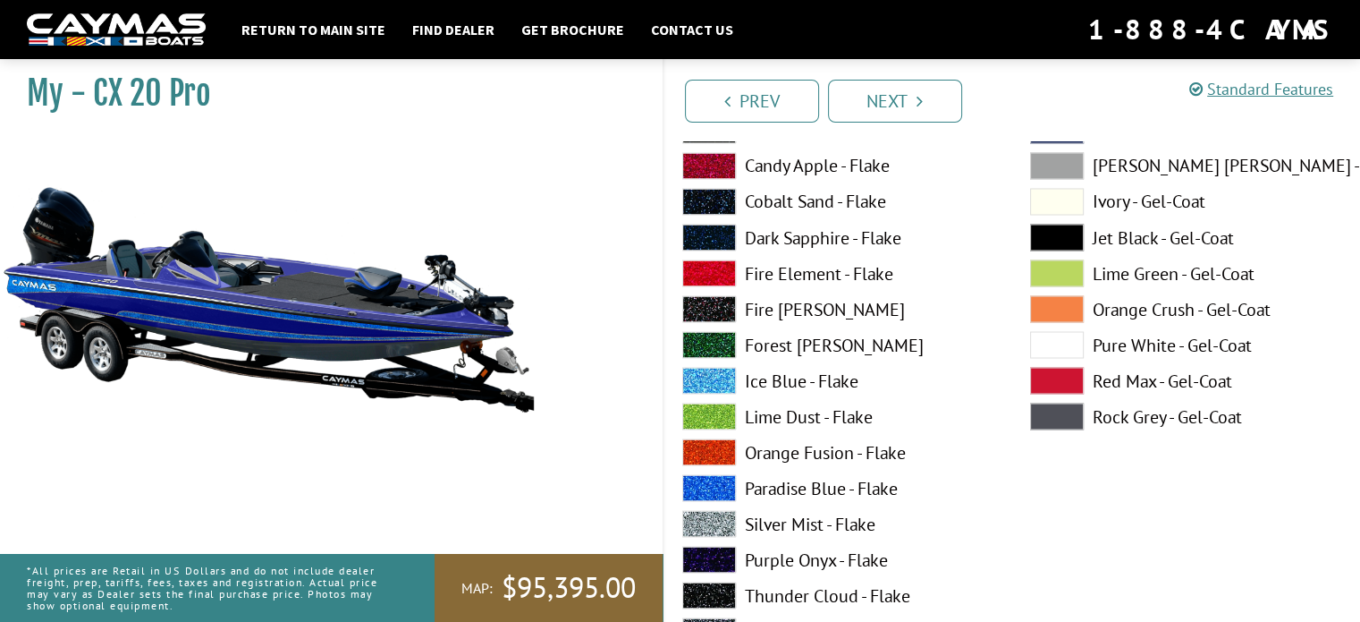
scroll to position [3219, 0]
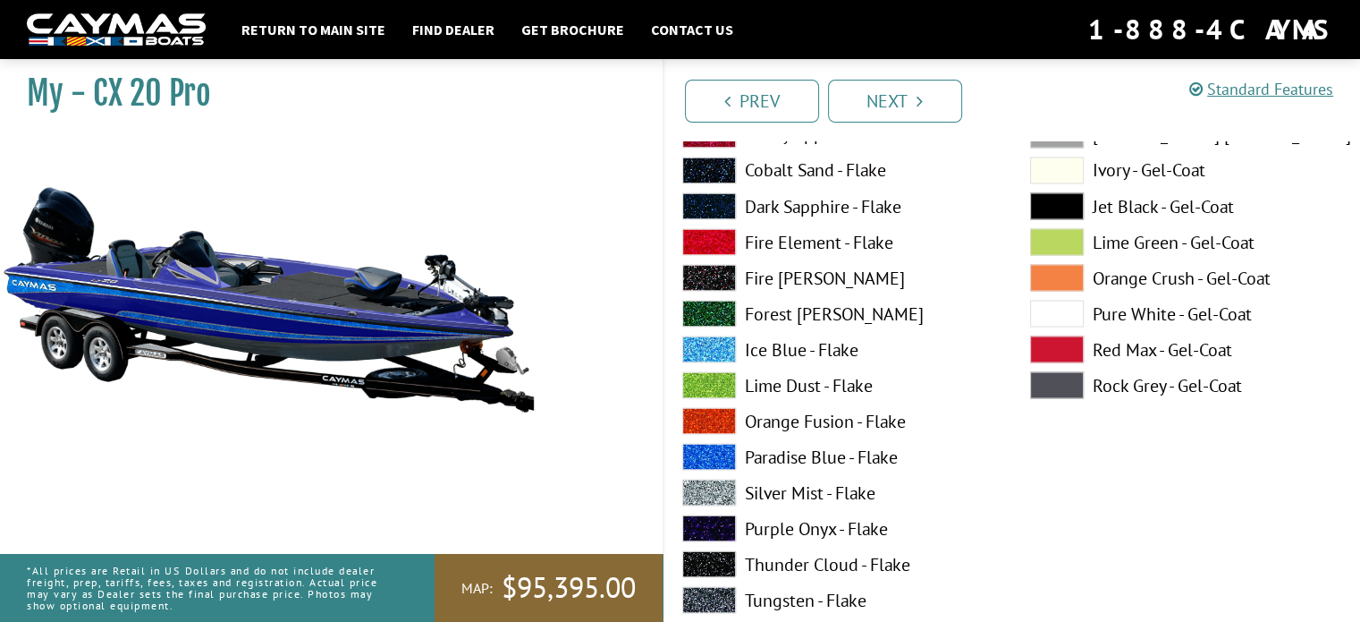
click at [1064, 381] on span at bounding box center [1057, 384] width 54 height 27
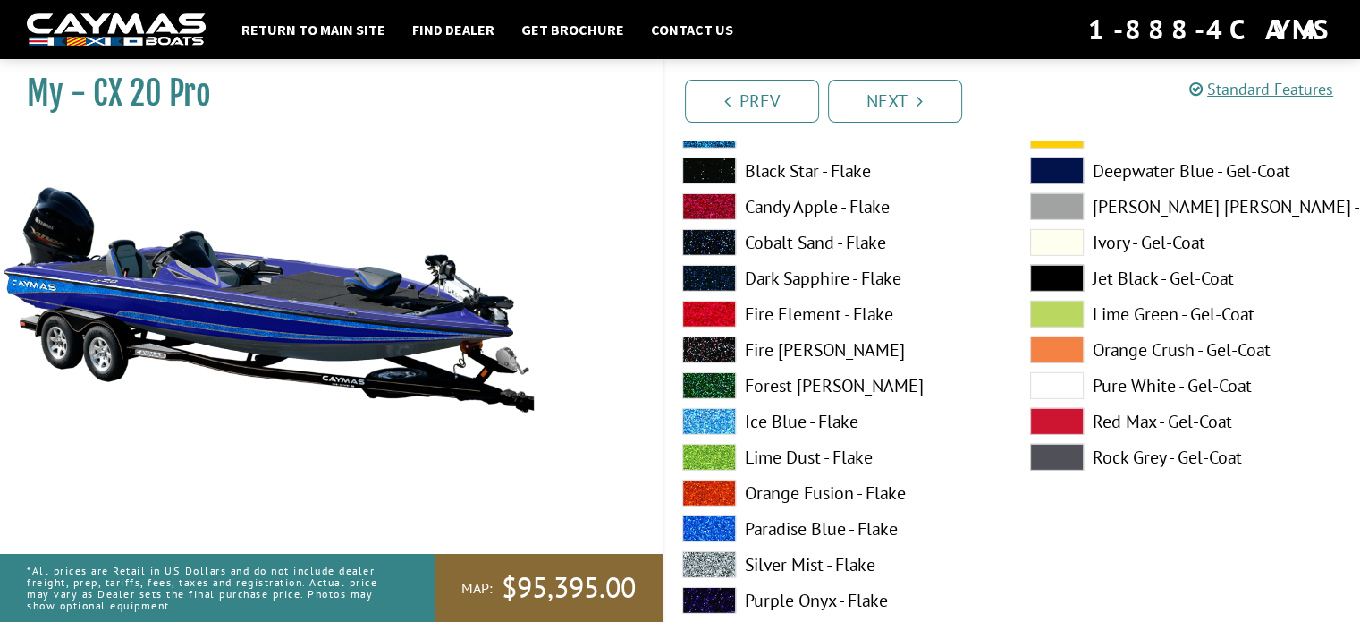
scroll to position [5366, 0]
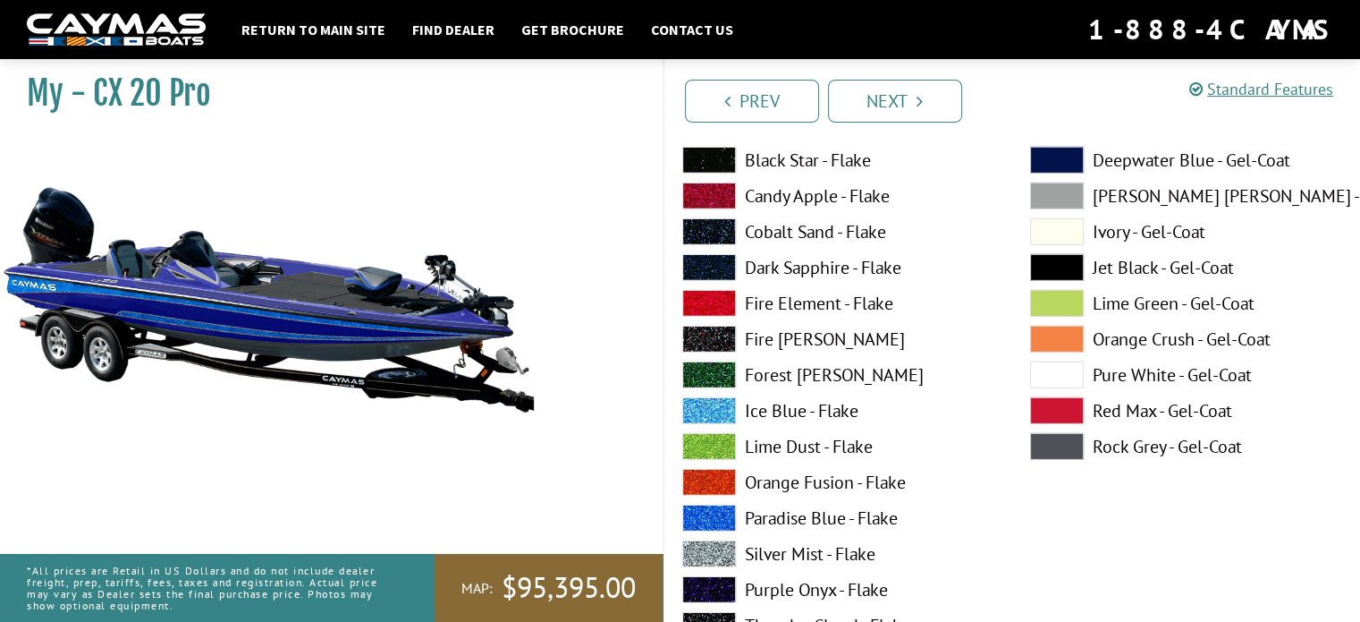
click at [1062, 445] on span at bounding box center [1057, 446] width 54 height 27
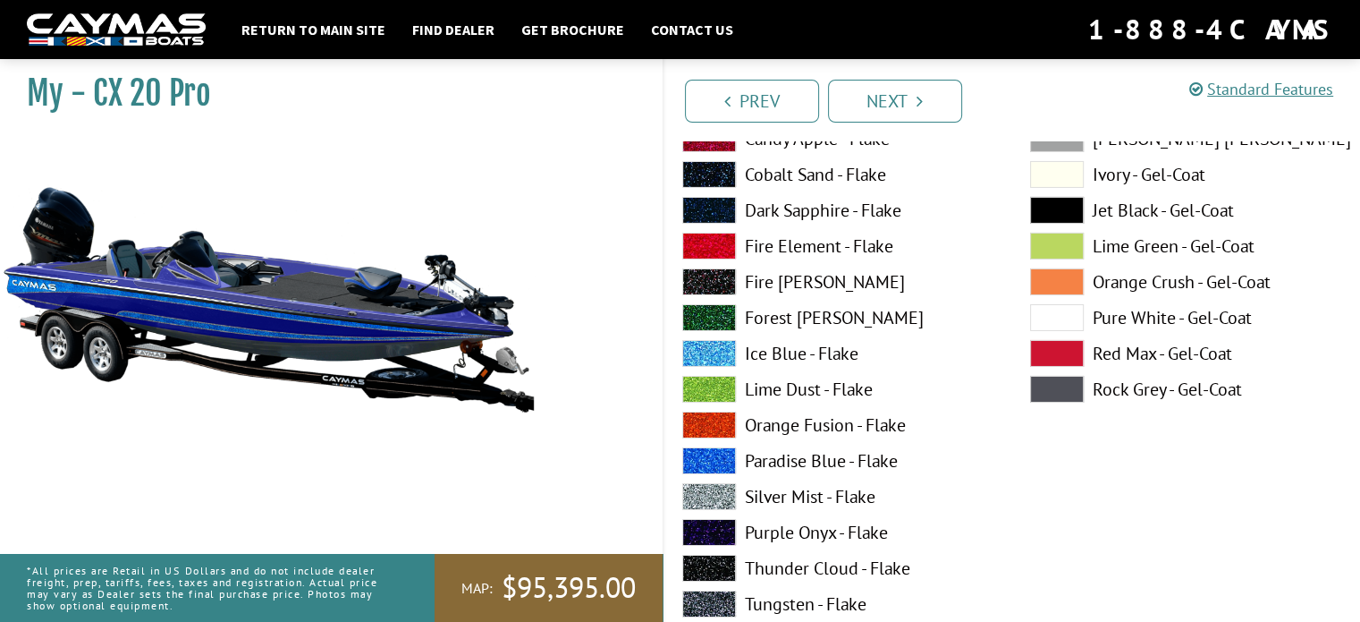
scroll to position [6170, 0]
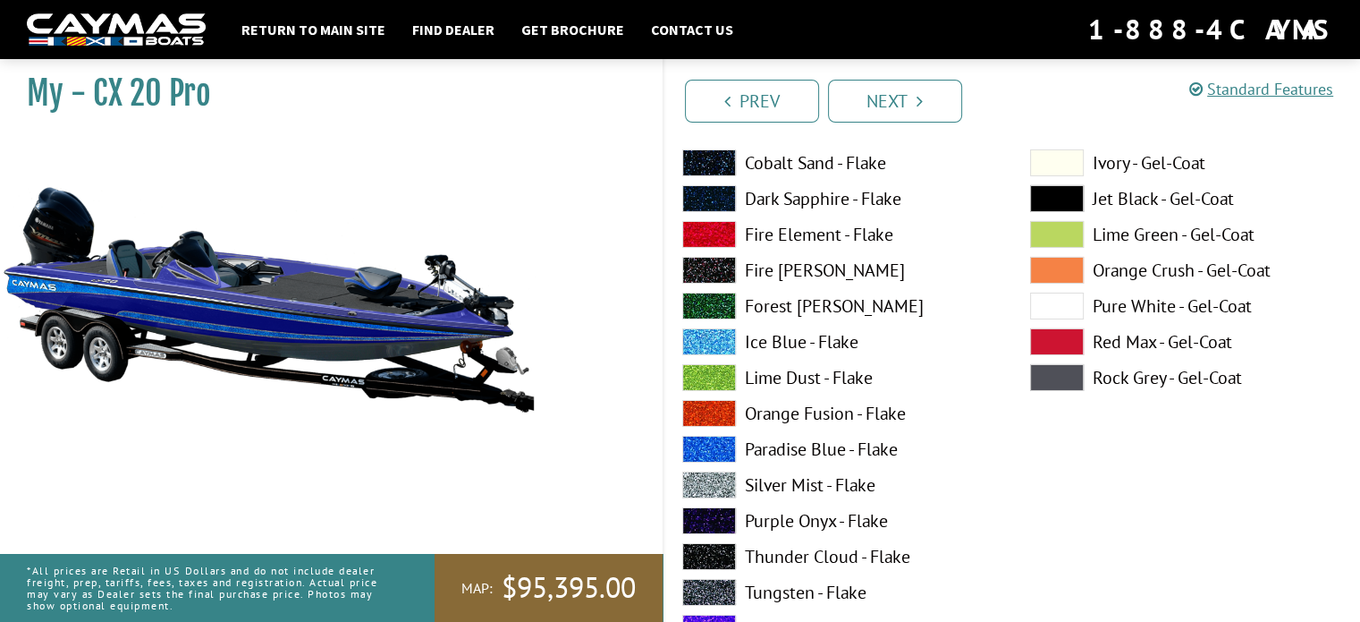
click at [1054, 375] on span at bounding box center [1057, 377] width 54 height 27
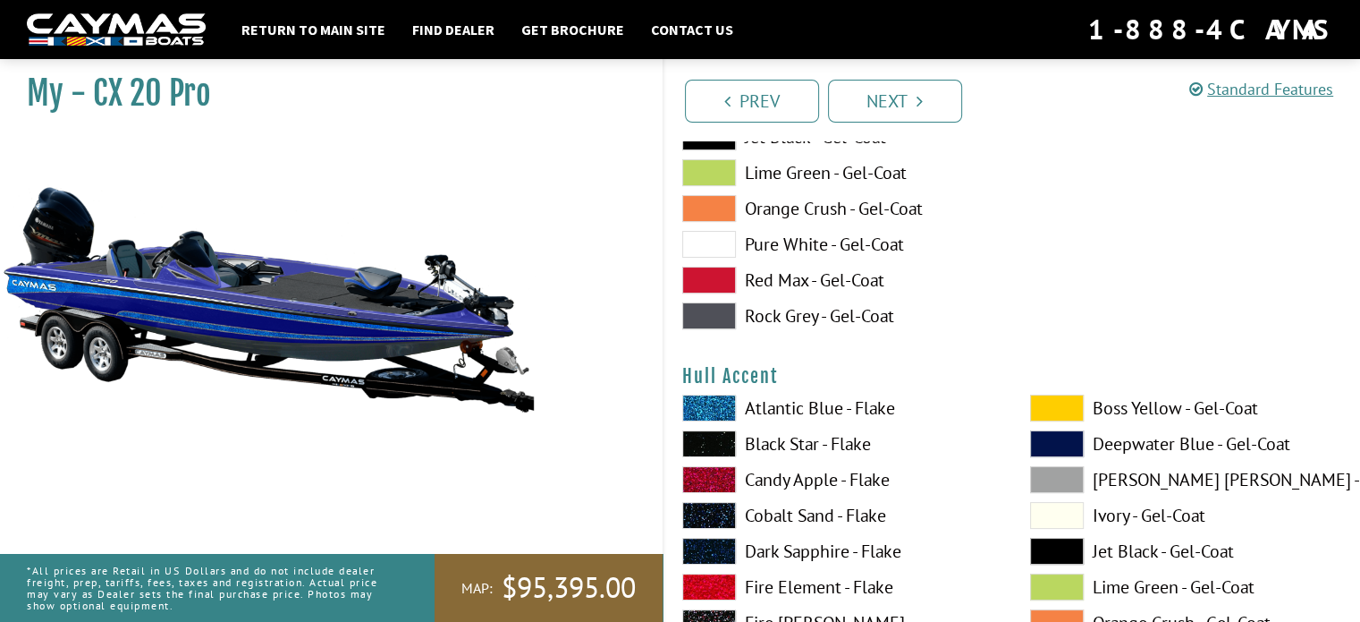
scroll to position [7065, 0]
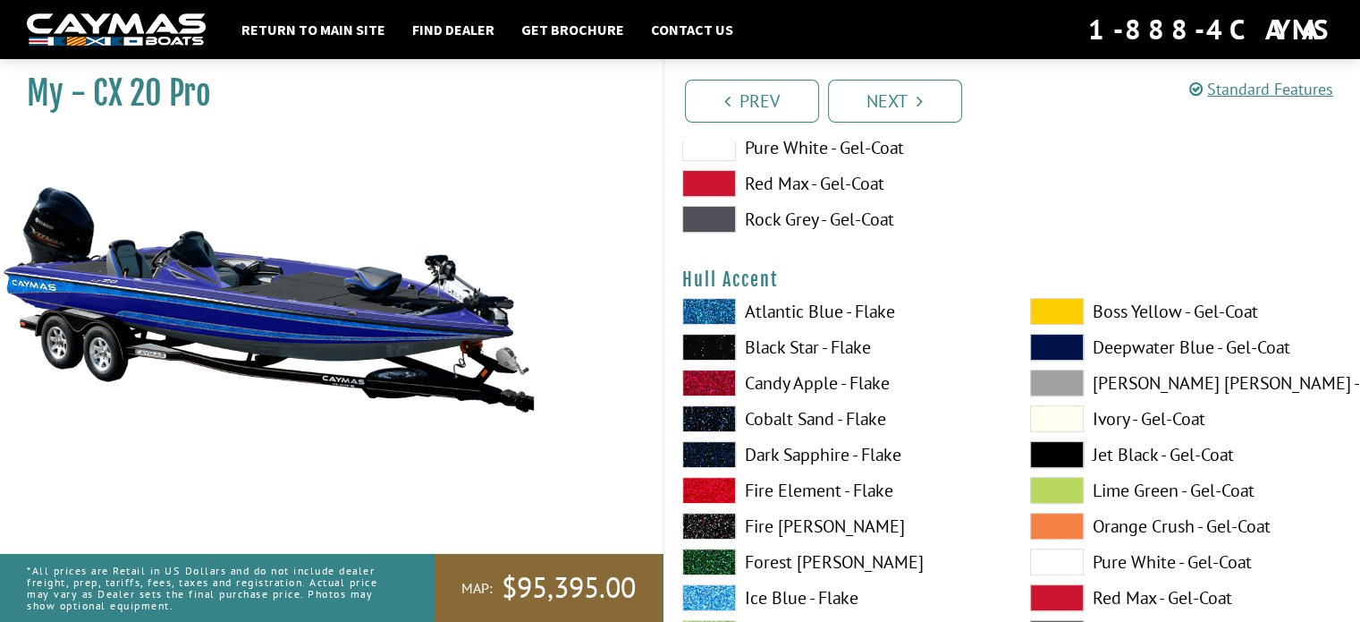
click at [1061, 310] on span at bounding box center [1057, 311] width 54 height 27
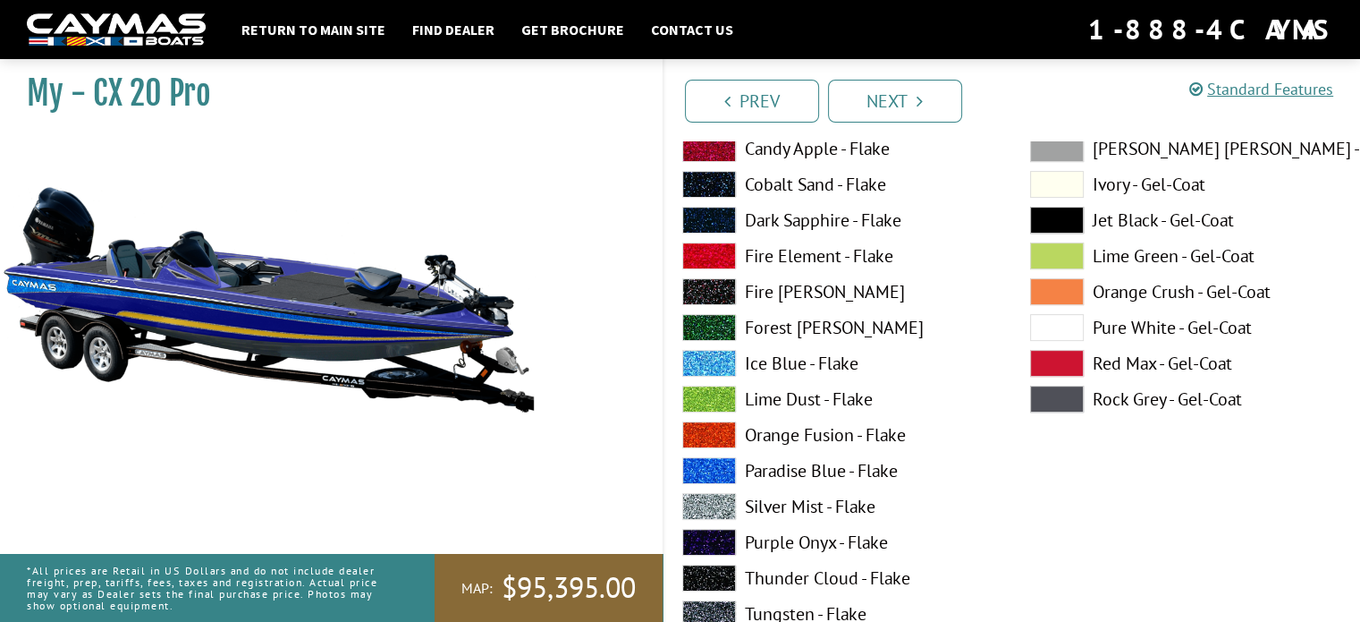
scroll to position [7333, 0]
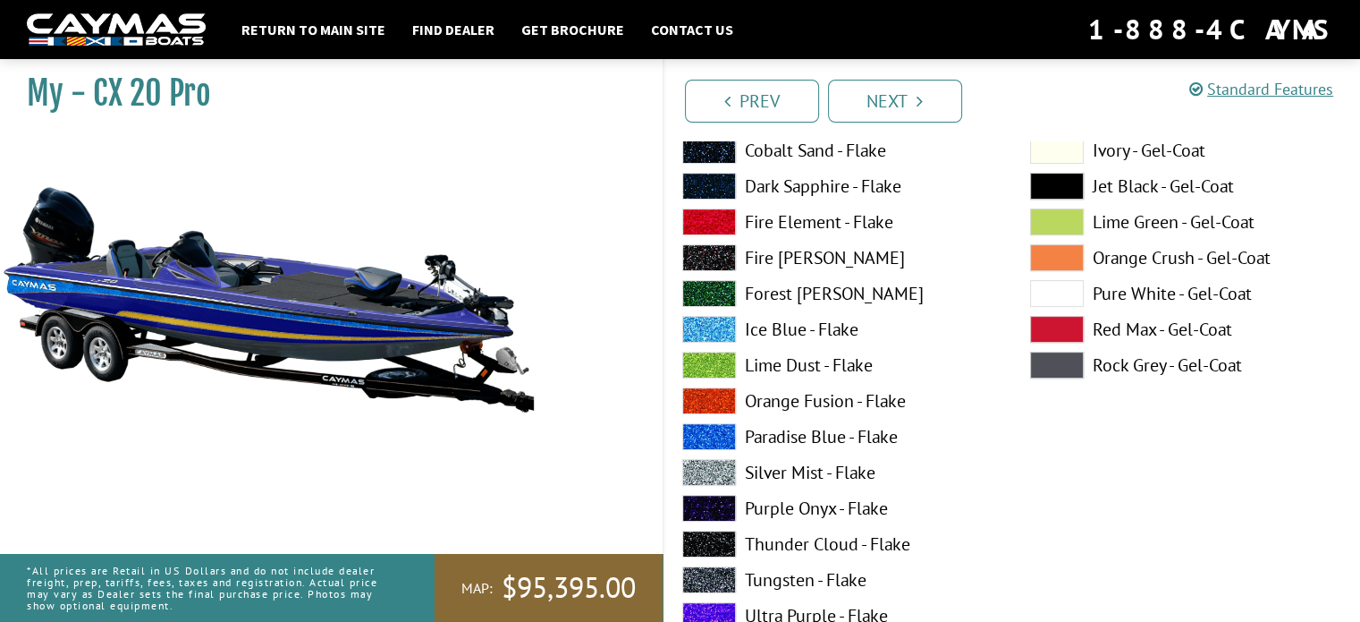
click at [1053, 368] on span at bounding box center [1057, 364] width 54 height 27
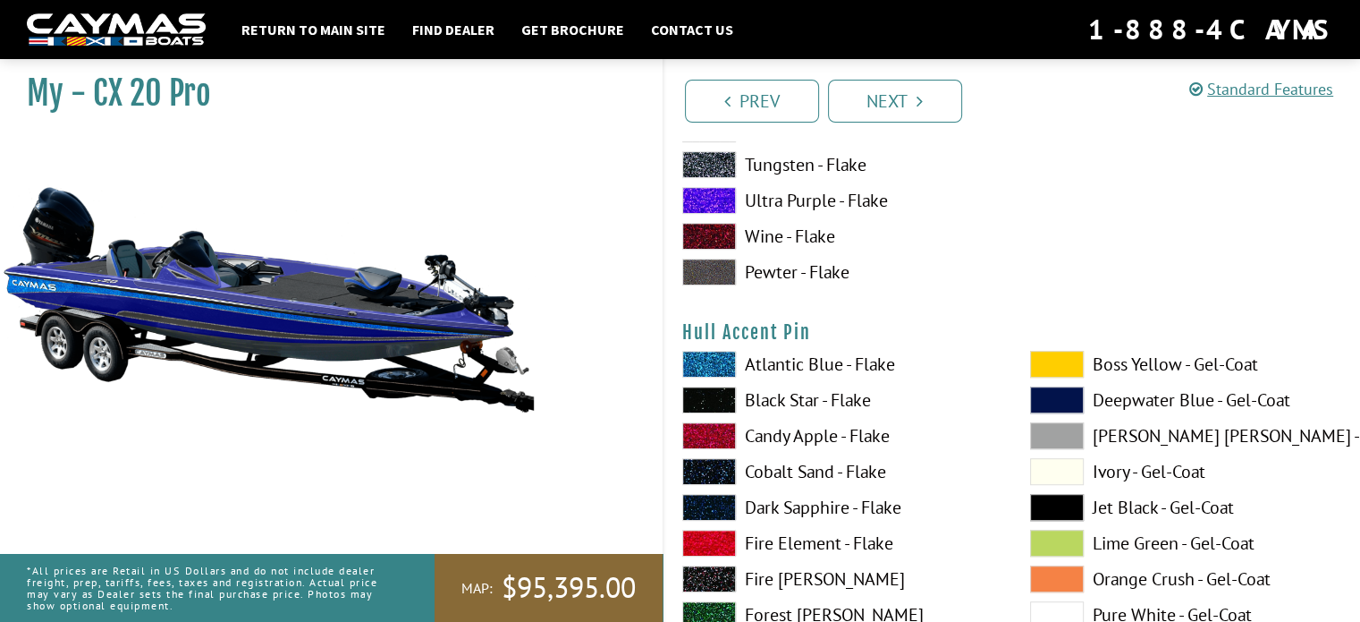
scroll to position [7780, 0]
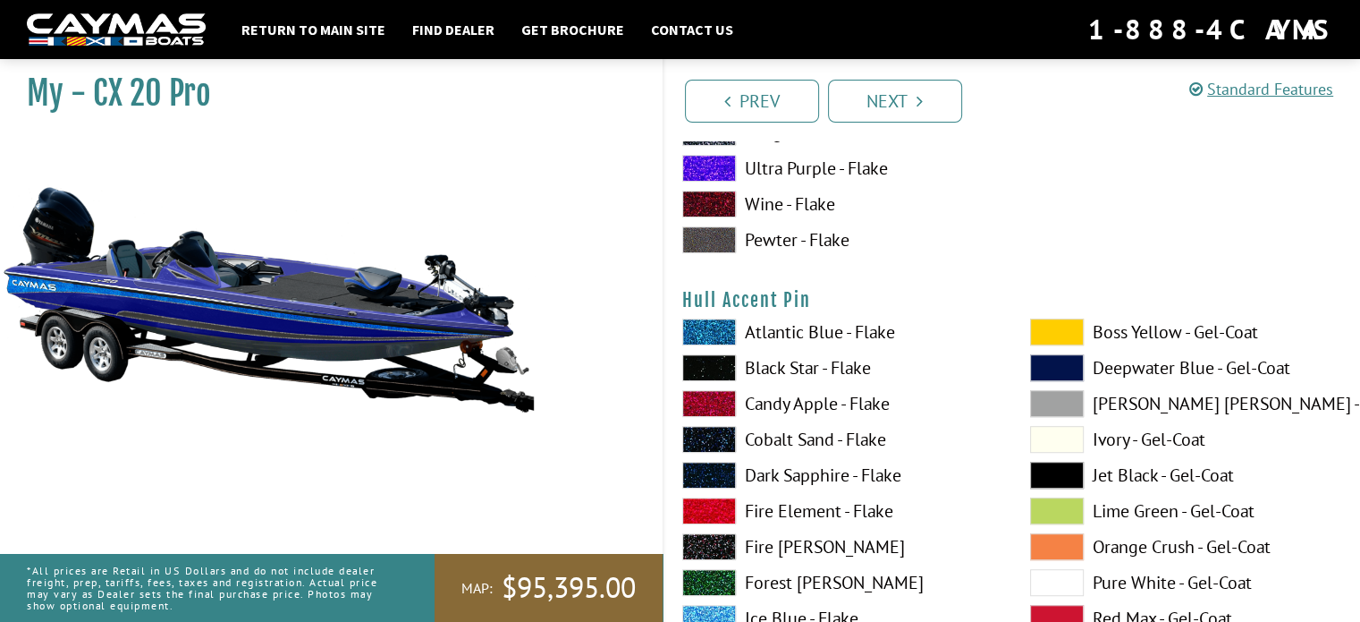
click at [1064, 328] on span at bounding box center [1057, 331] width 54 height 27
click at [1059, 398] on span at bounding box center [1057, 403] width 54 height 27
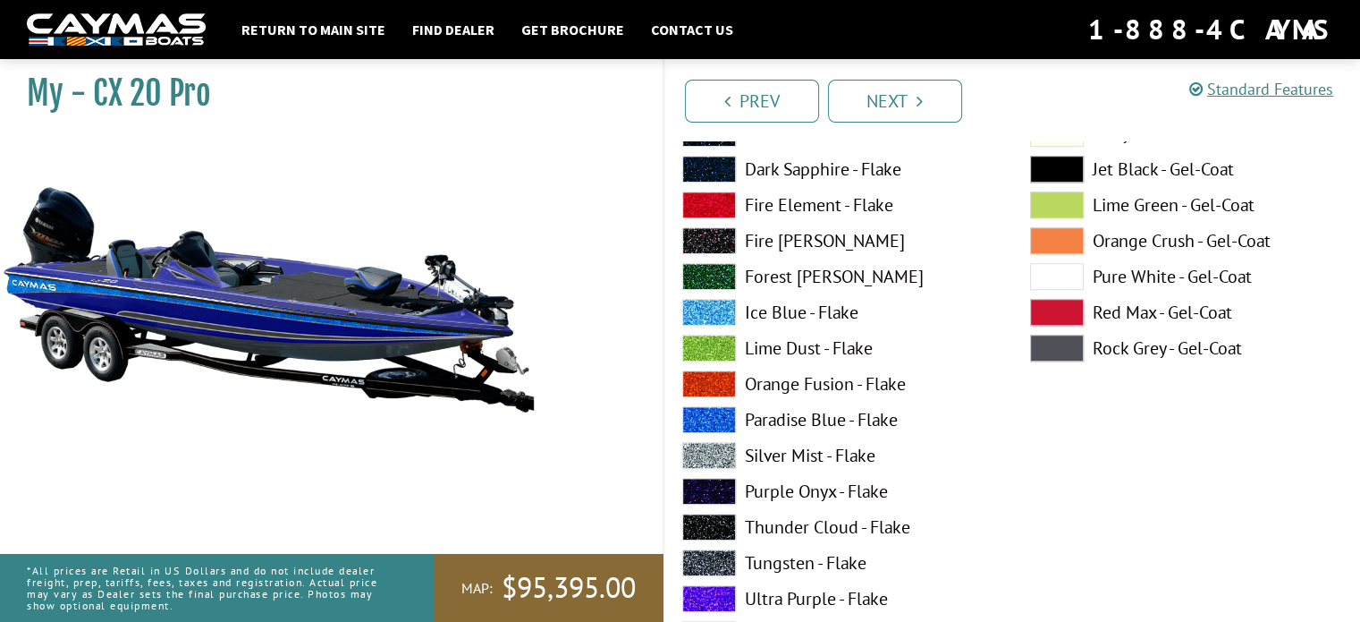
scroll to position [8138, 0]
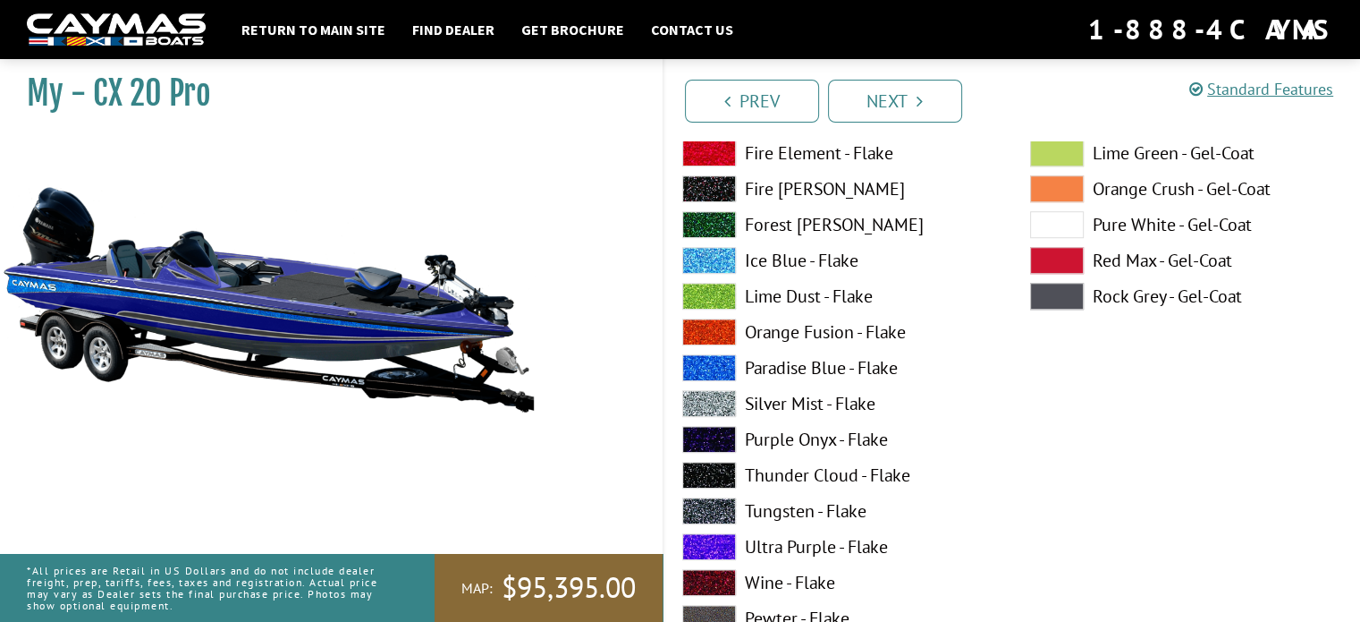
click at [1053, 293] on span at bounding box center [1057, 296] width 54 height 27
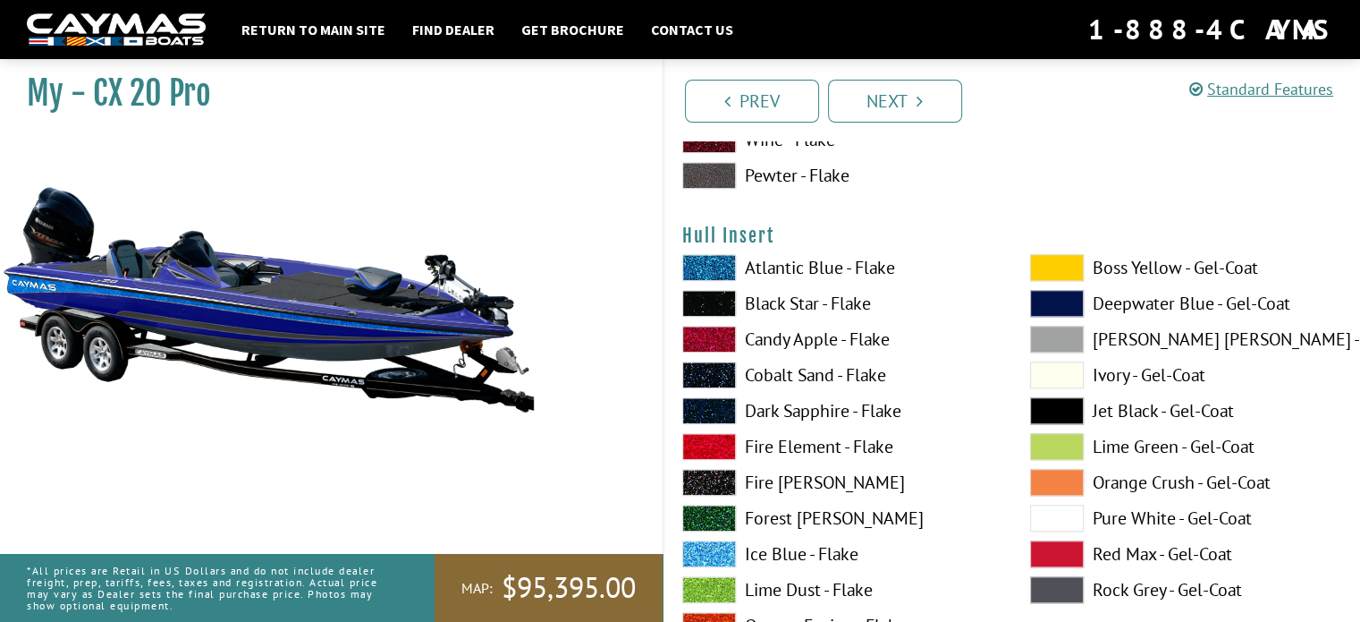
scroll to position [8585, 0]
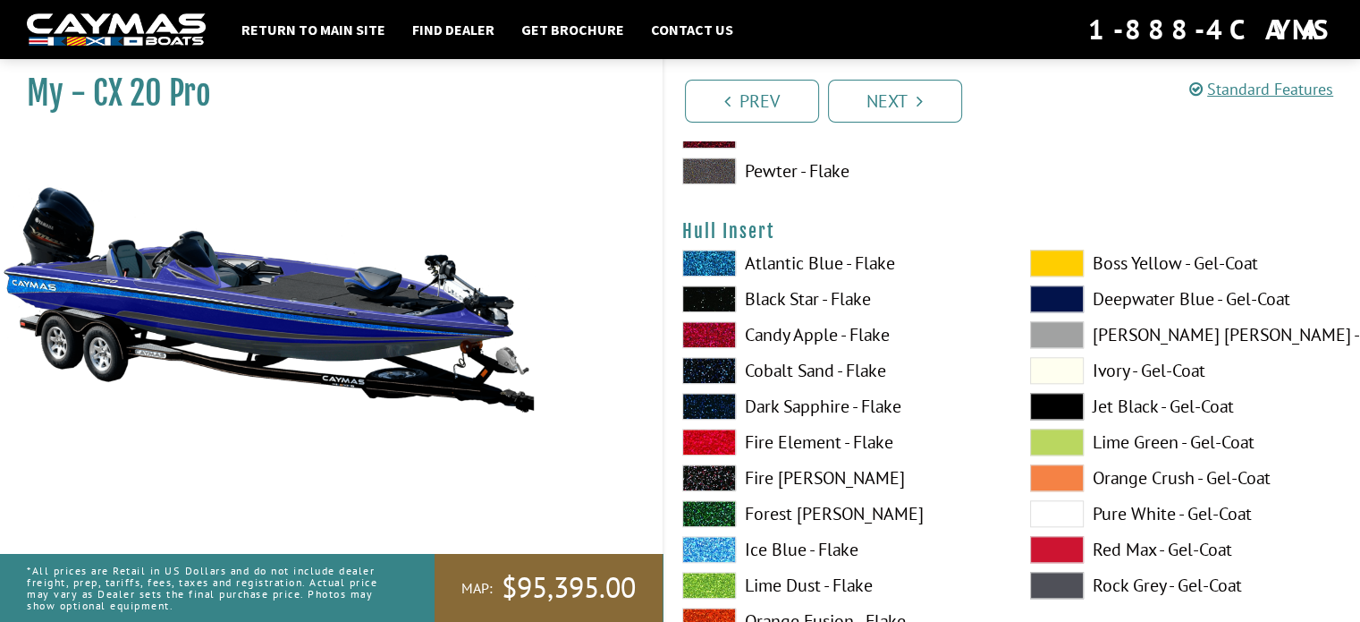
click at [1047, 261] on span at bounding box center [1057, 262] width 54 height 27
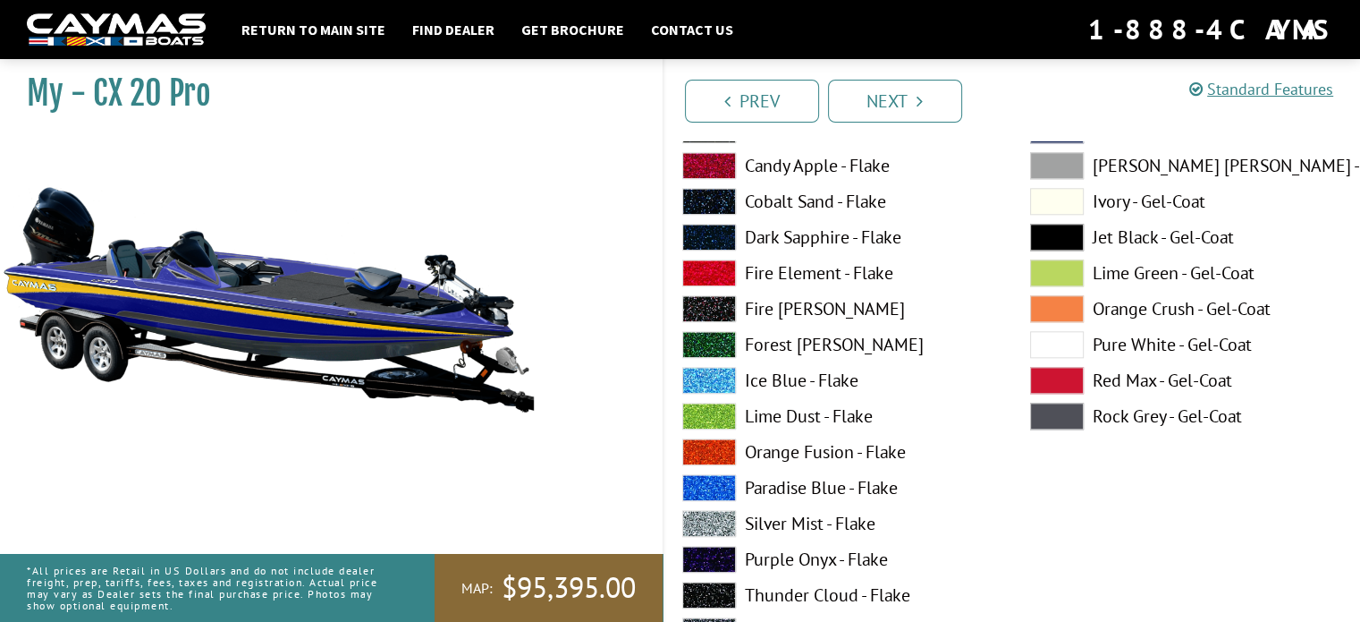
scroll to position [8764, 0]
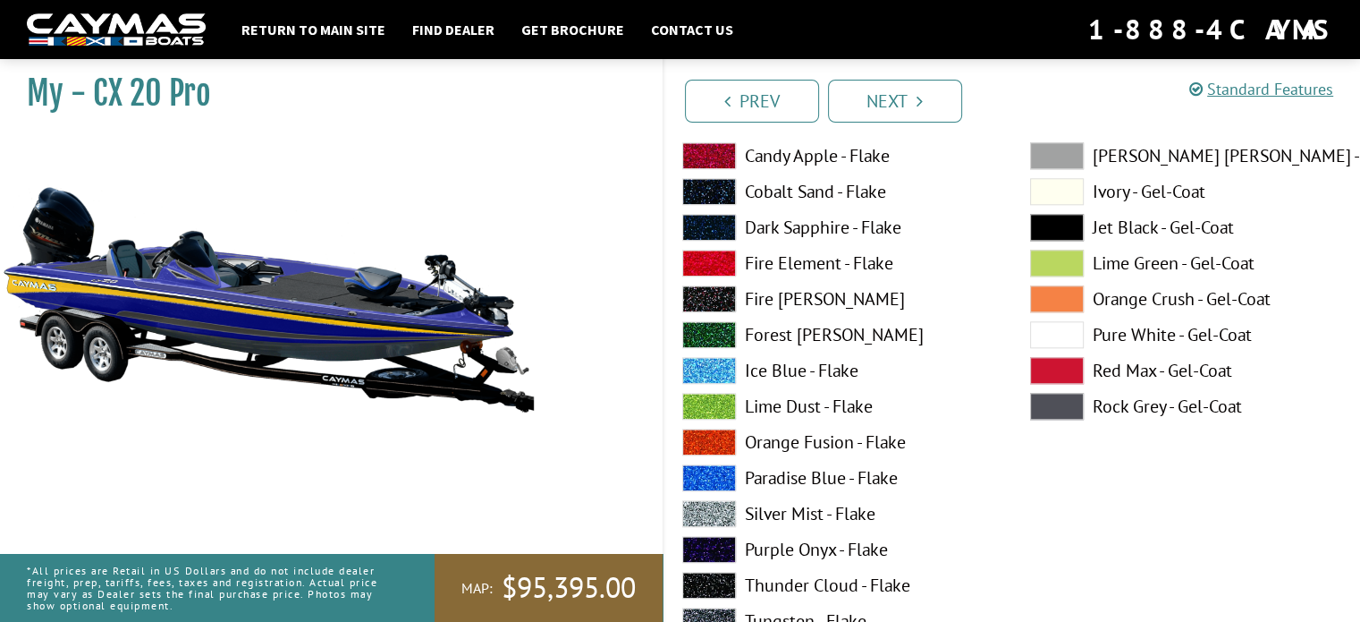
click at [1052, 400] on span at bounding box center [1057, 406] width 54 height 27
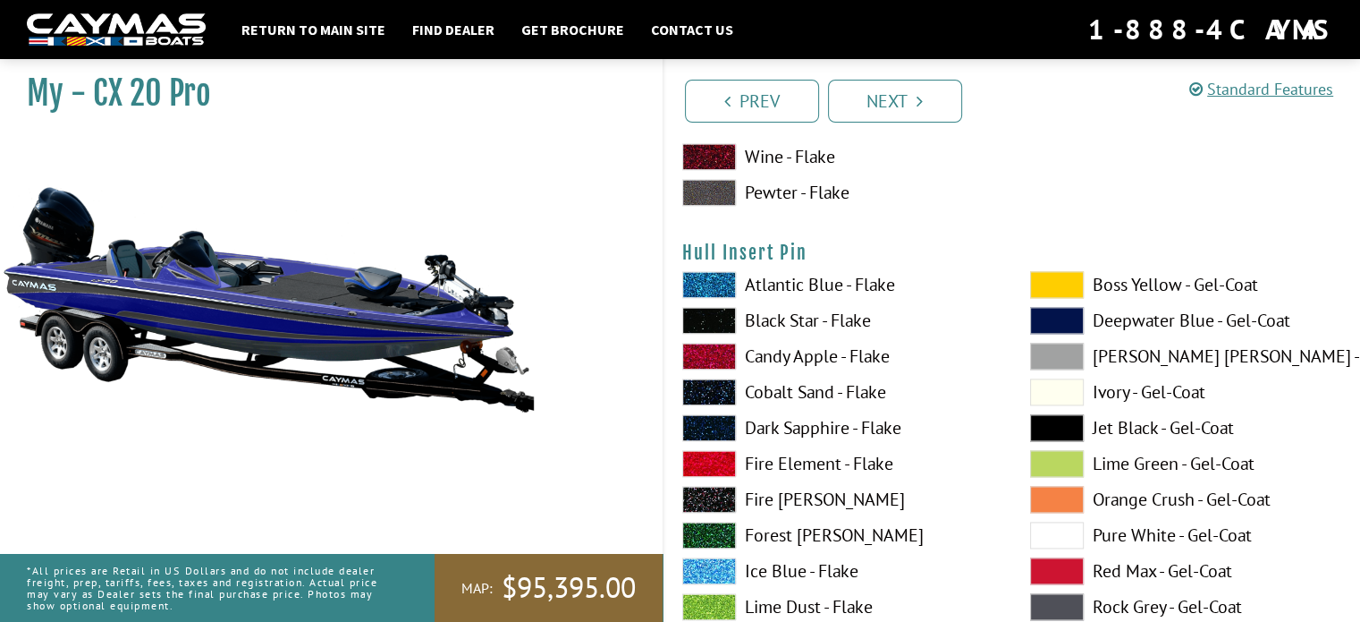
scroll to position [9300, 0]
click at [1071, 276] on span at bounding box center [1057, 283] width 54 height 27
click at [1070, 314] on span at bounding box center [1057, 319] width 54 height 27
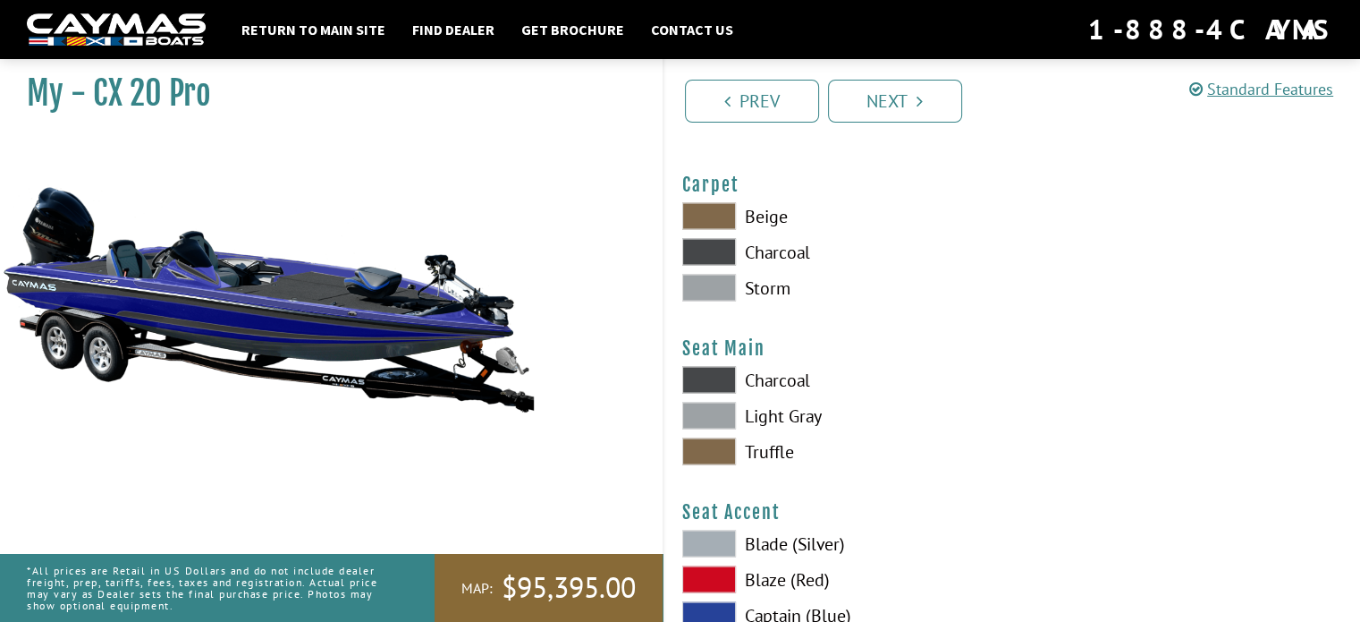
scroll to position [10105, 0]
click at [719, 247] on span at bounding box center [709, 250] width 54 height 27
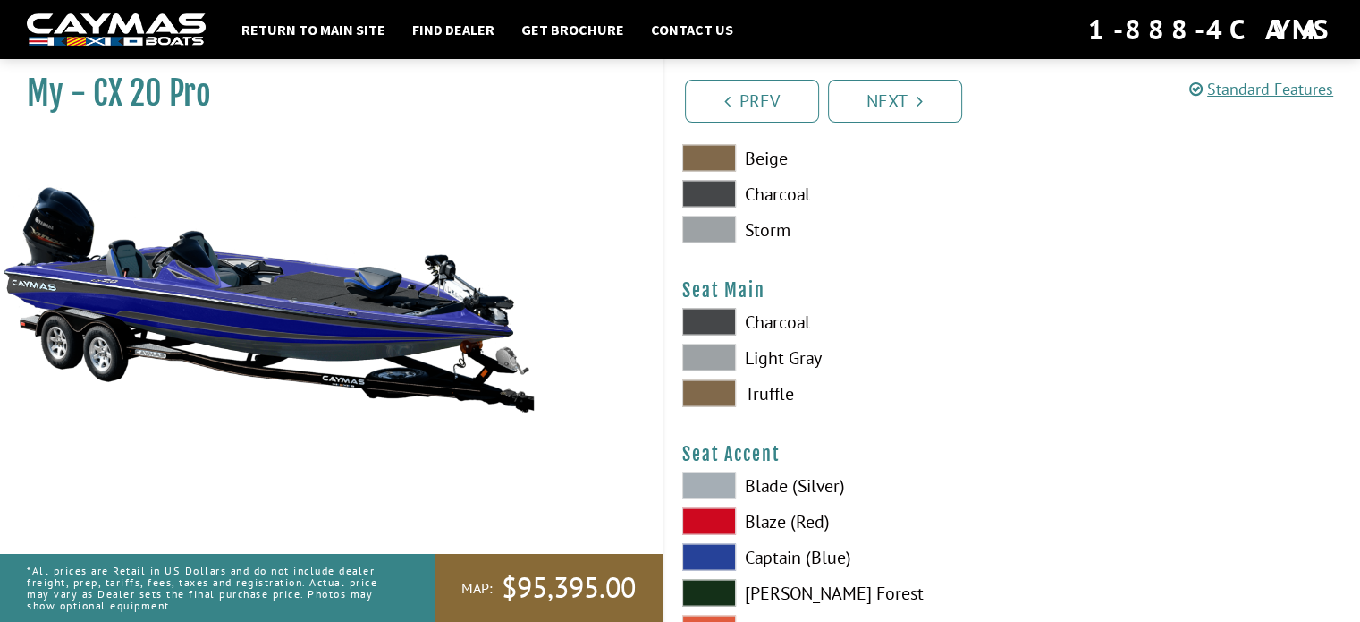
scroll to position [10284, 0]
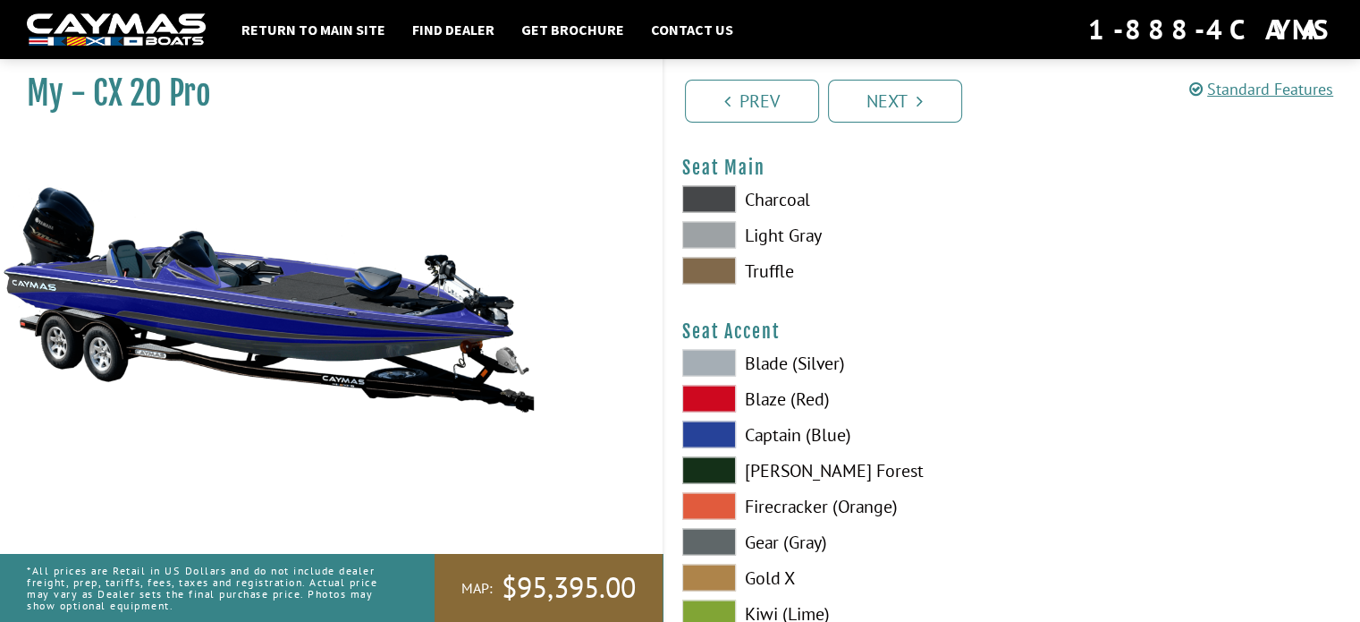
click at [712, 190] on span at bounding box center [709, 199] width 54 height 27
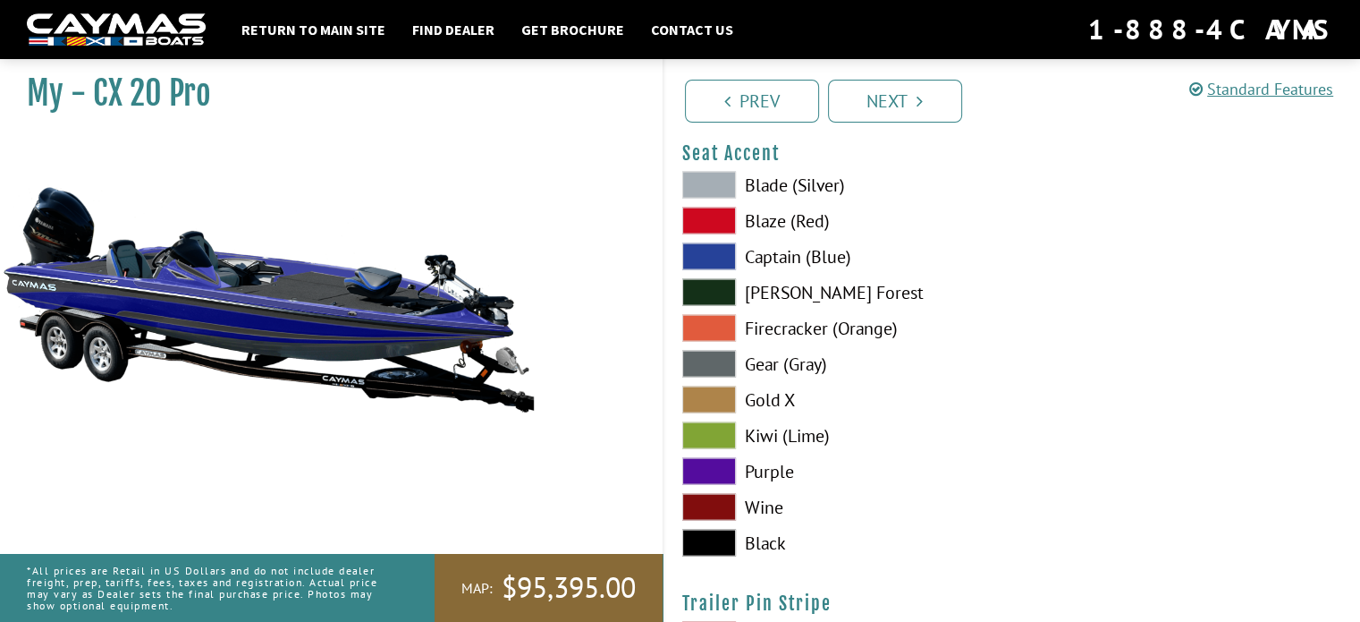
scroll to position [10463, 0]
click at [712, 358] on span at bounding box center [709, 363] width 54 height 27
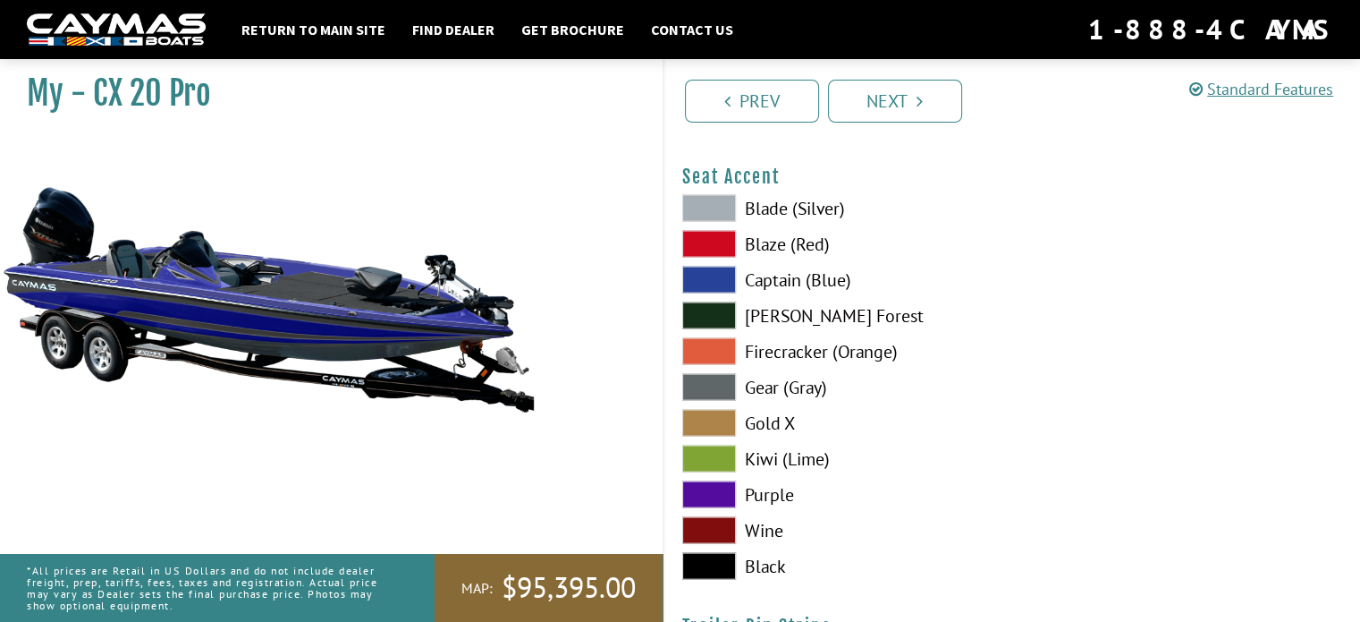
scroll to position [10373, 0]
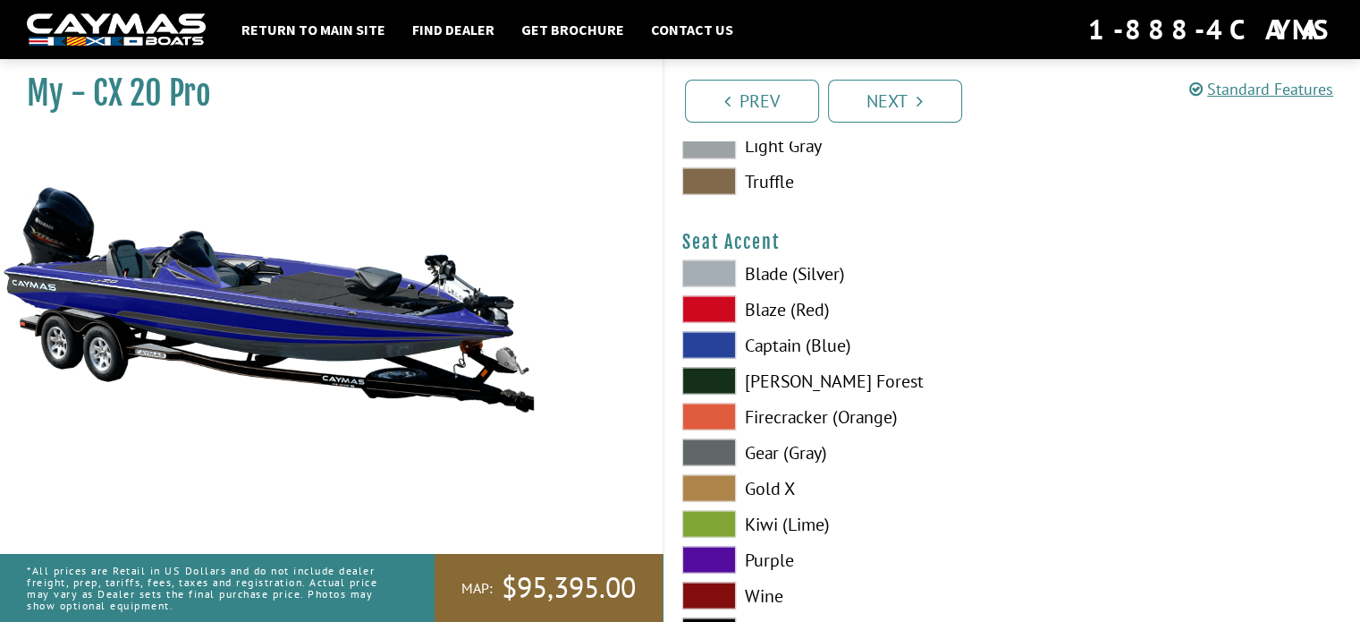
click at [720, 343] on span at bounding box center [709, 345] width 54 height 27
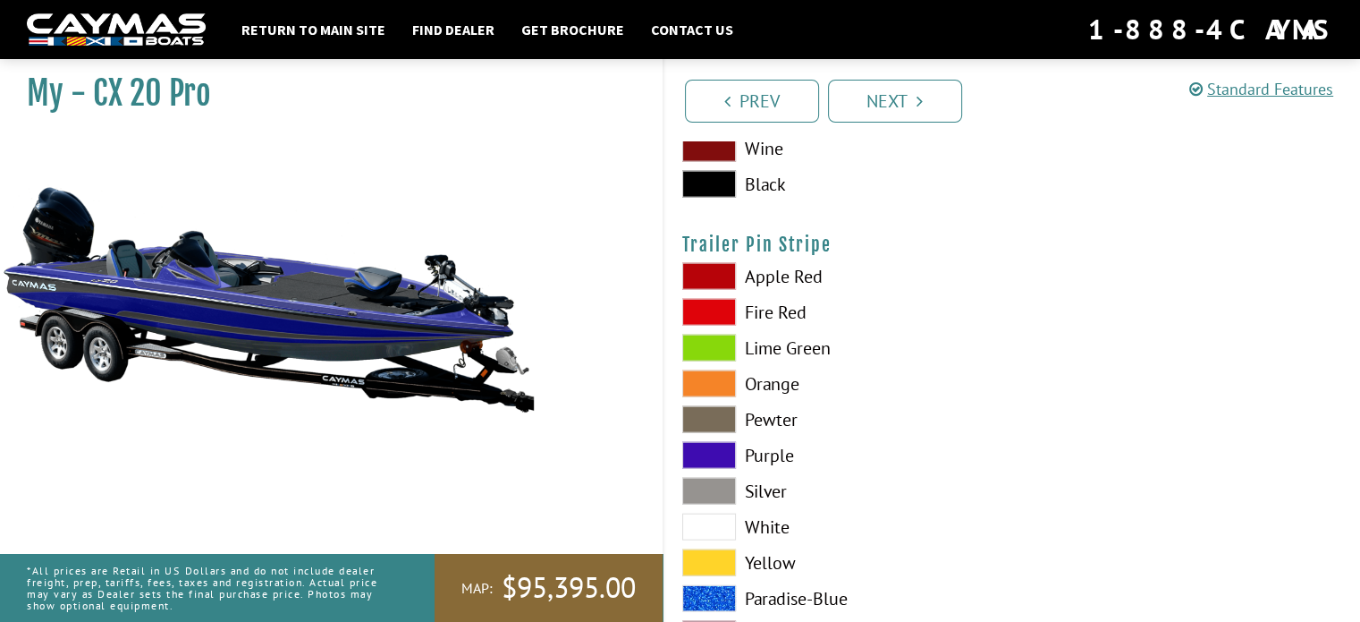
scroll to position [10896, 0]
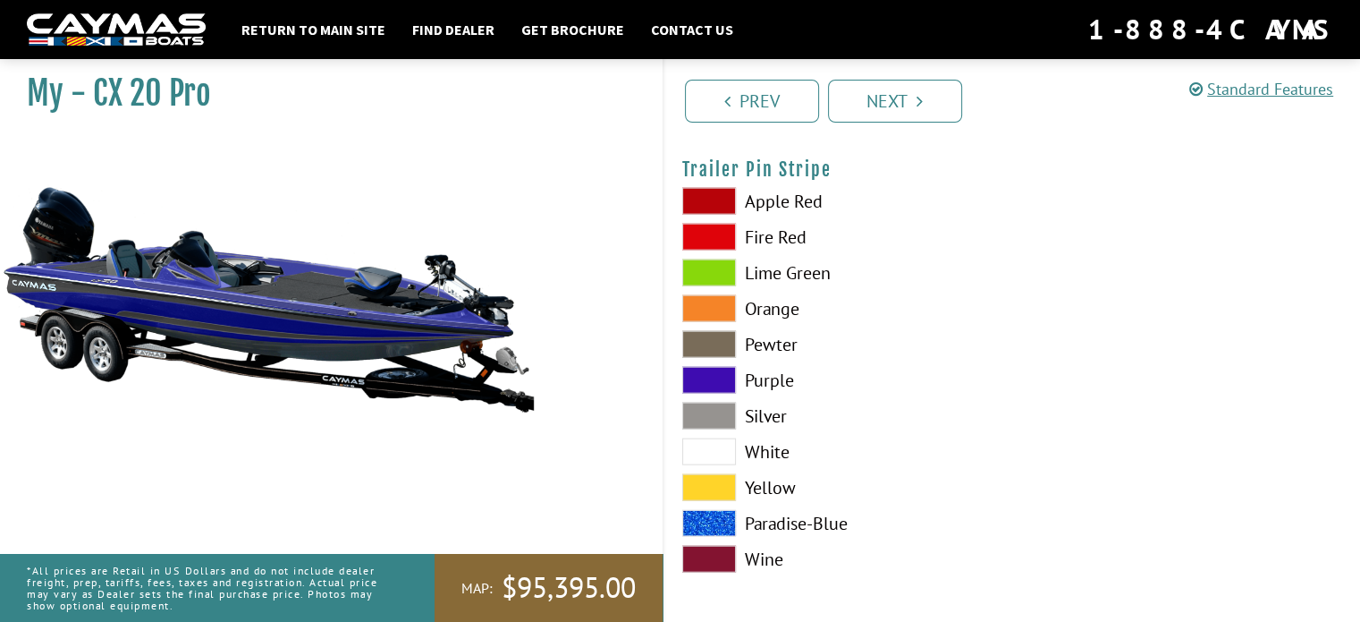
click at [712, 416] on span at bounding box center [709, 415] width 54 height 27
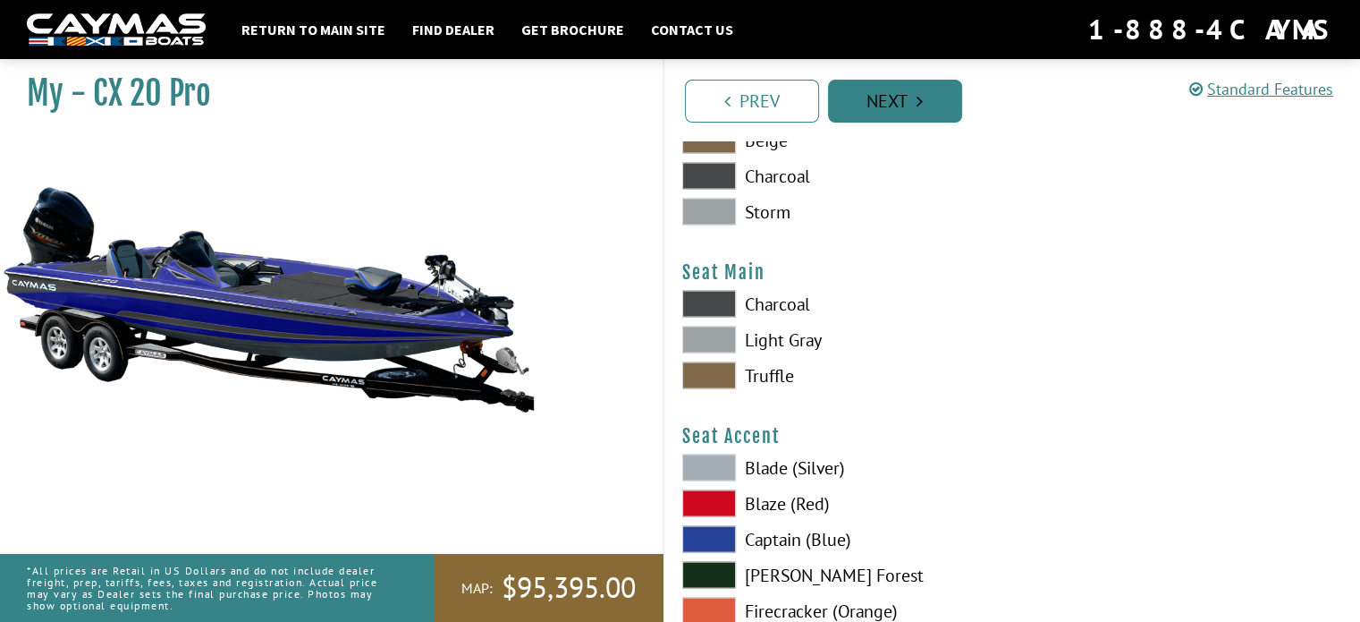
click at [902, 106] on link "Next" at bounding box center [895, 101] width 134 height 43
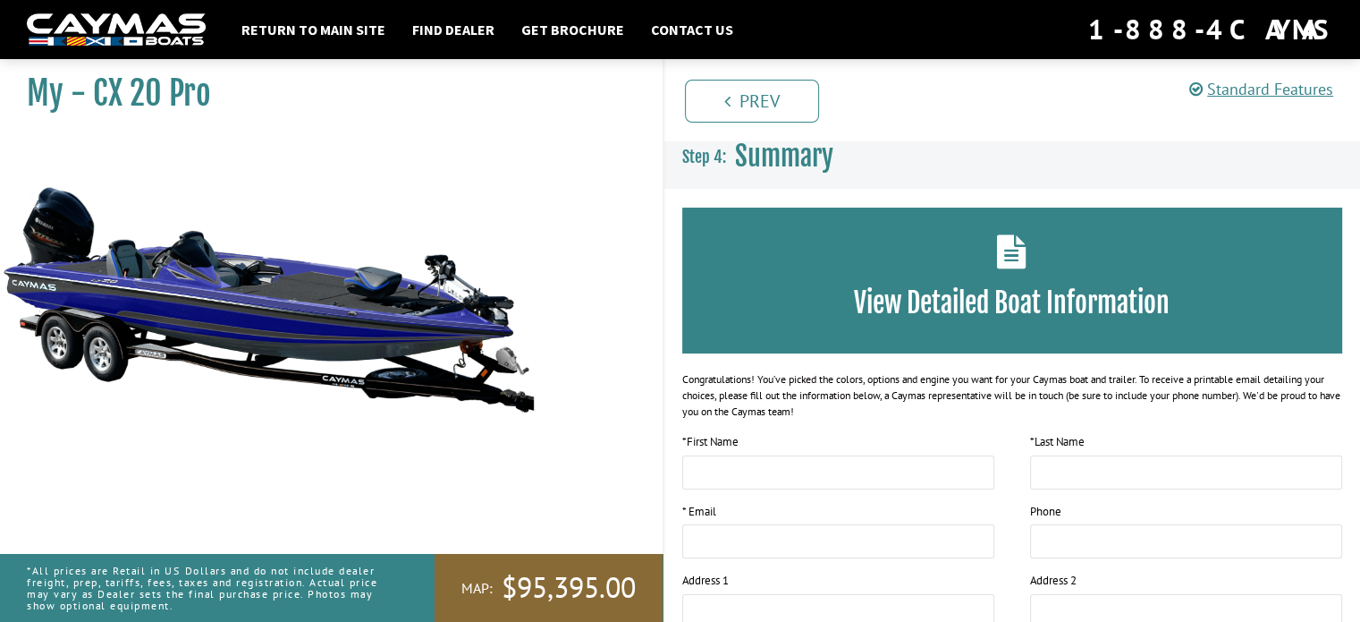
scroll to position [0, 0]
